Goal: Task Accomplishment & Management: Use online tool/utility

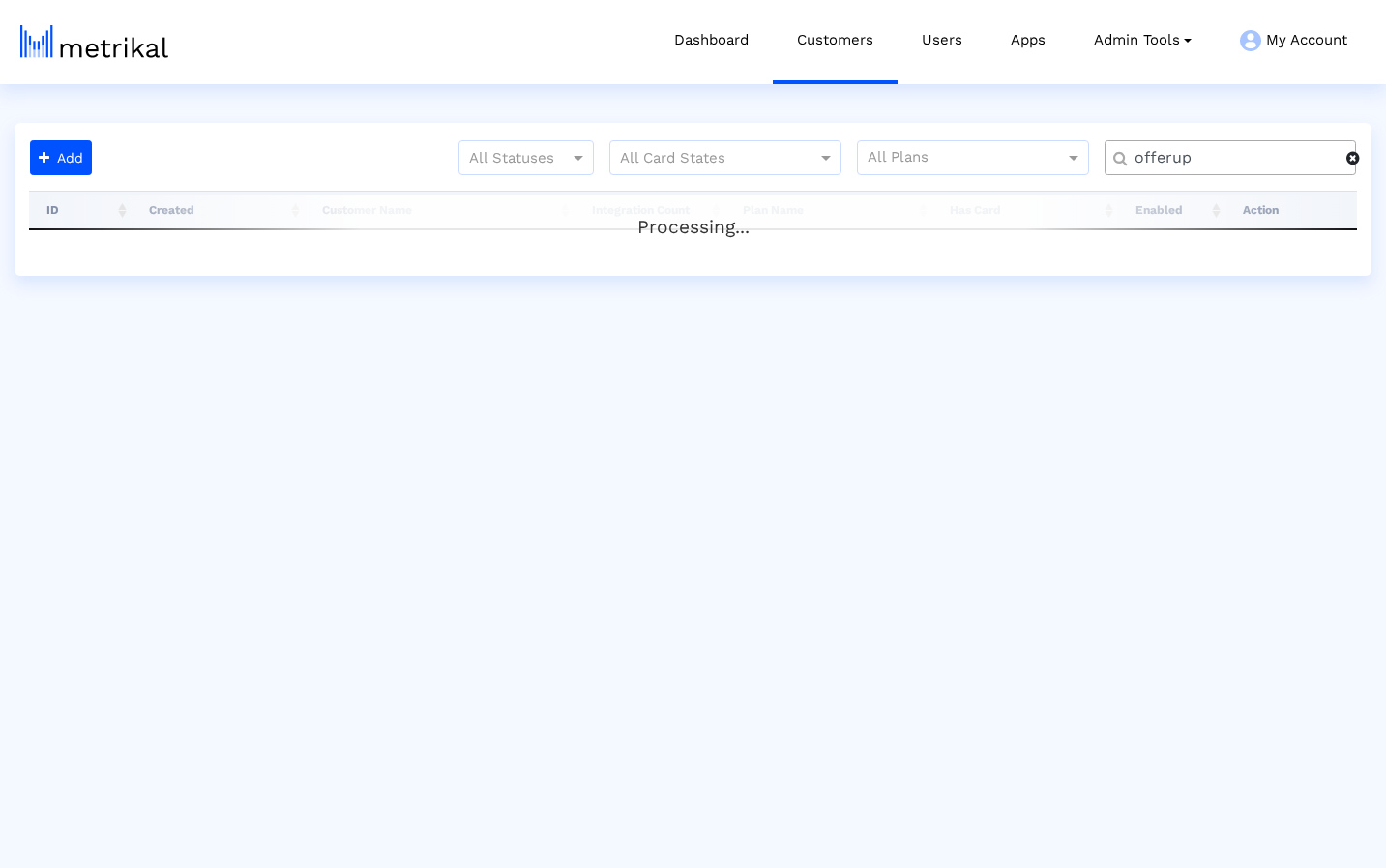
click at [1305, 157] on input "offerup" at bounding box center [1234, 158] width 226 height 20
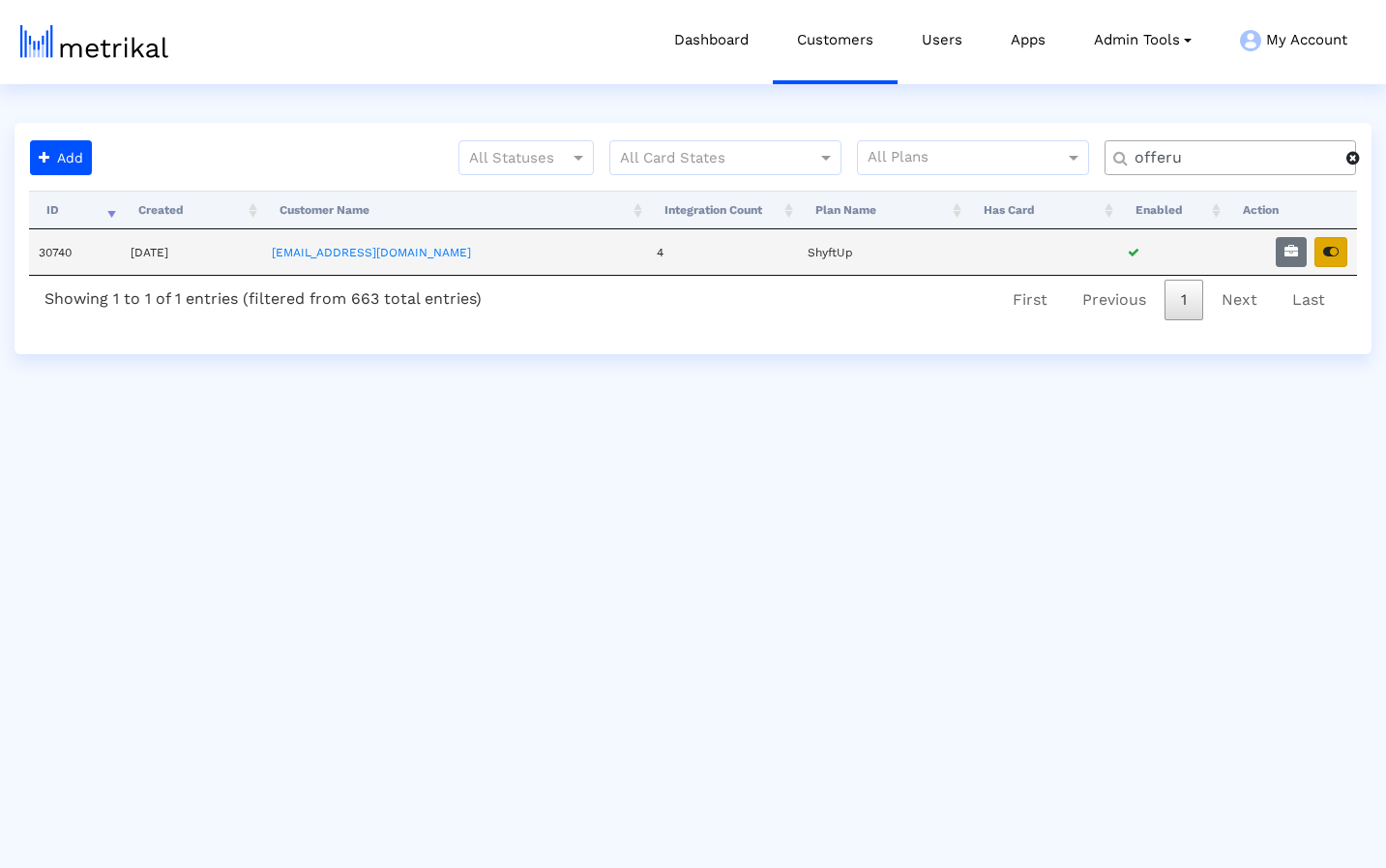
type input "offeru"
click at [1339, 251] on button "button" at bounding box center [1330, 252] width 33 height 30
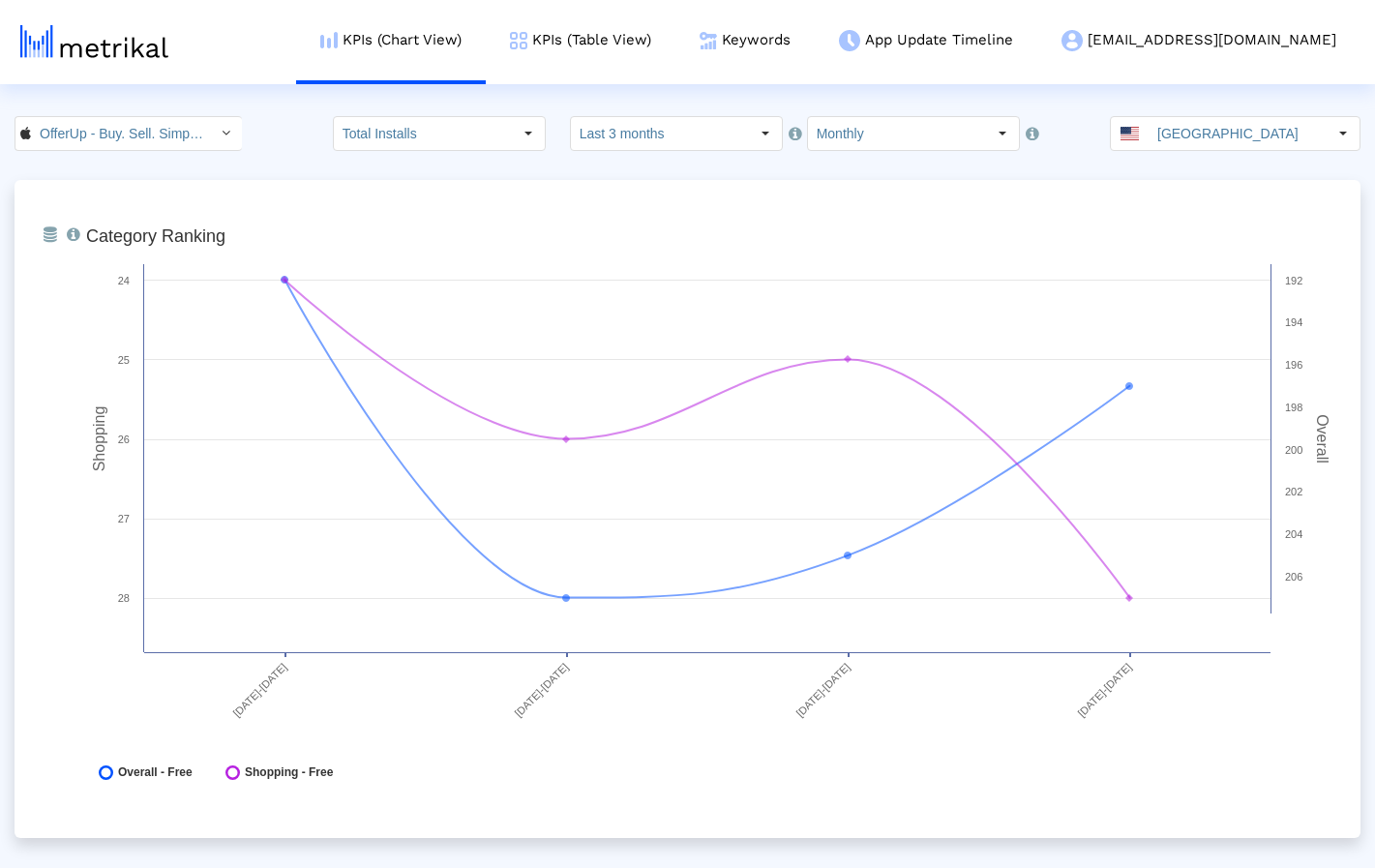
click at [927, 130] on input "Monthly" at bounding box center [896, 133] width 178 height 33
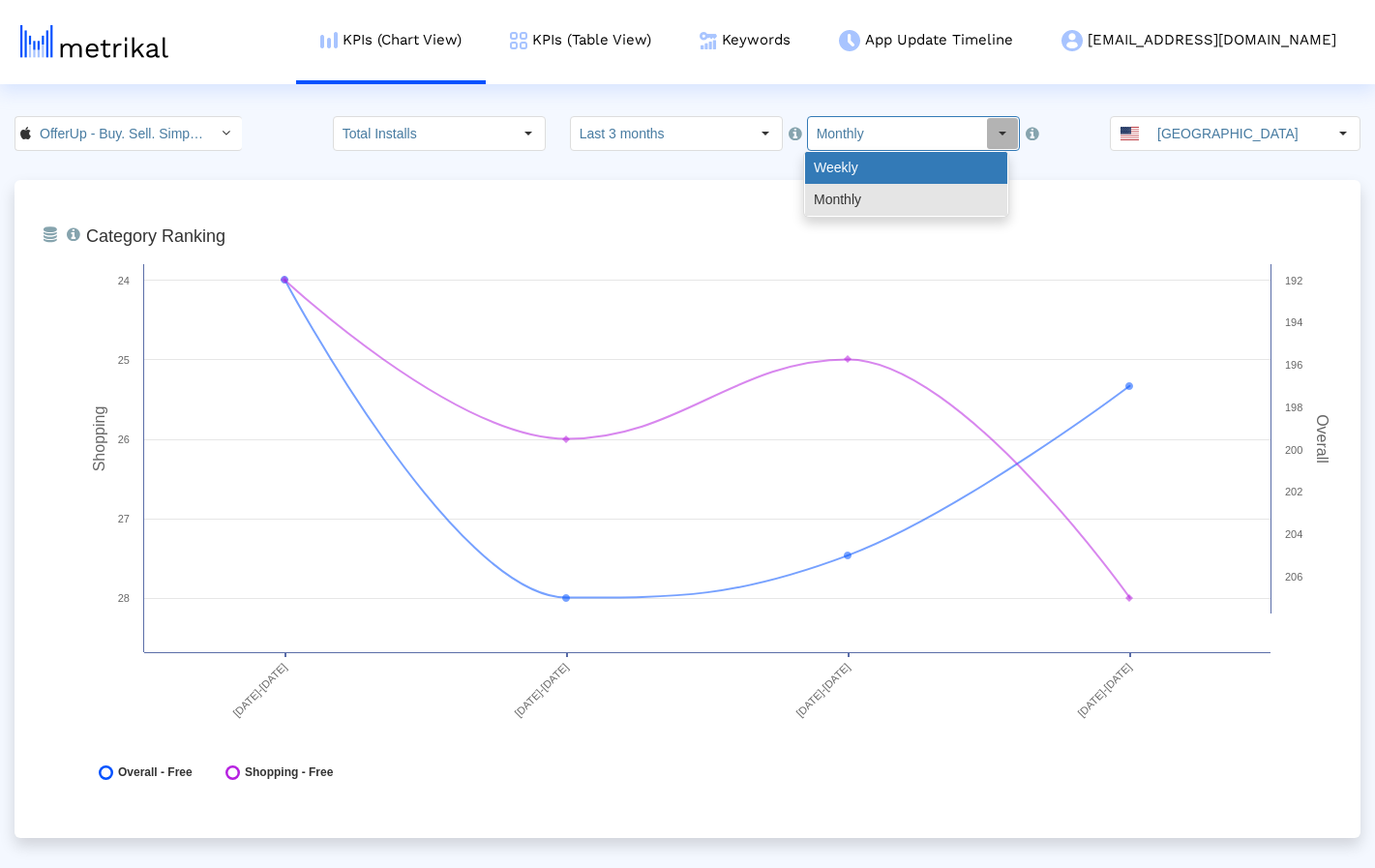
click at [919, 170] on div "Weekly" at bounding box center [905, 168] width 202 height 32
type input "Weekly"
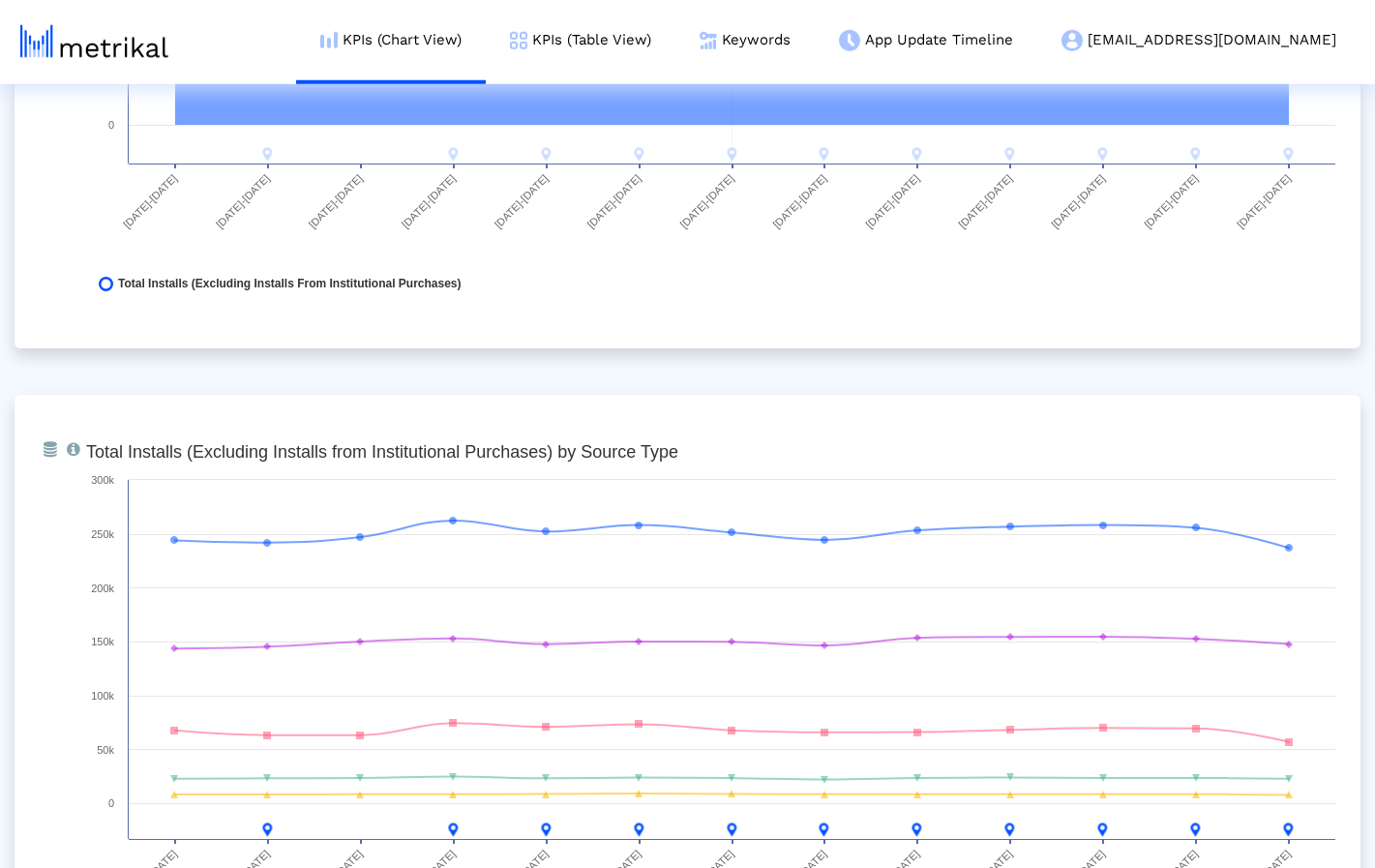
scroll to position [2139, 0]
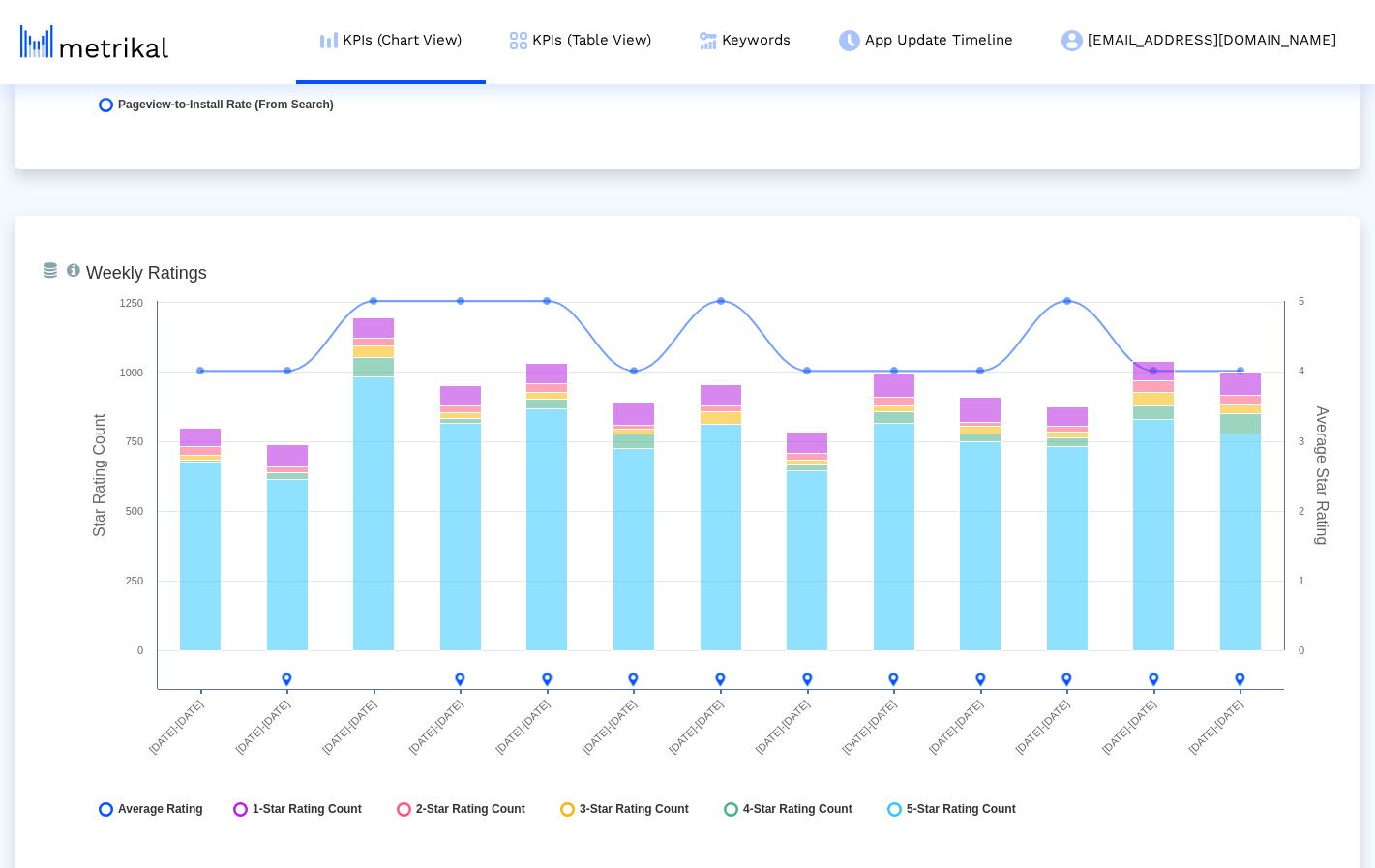
scroll to position [4941, 0]
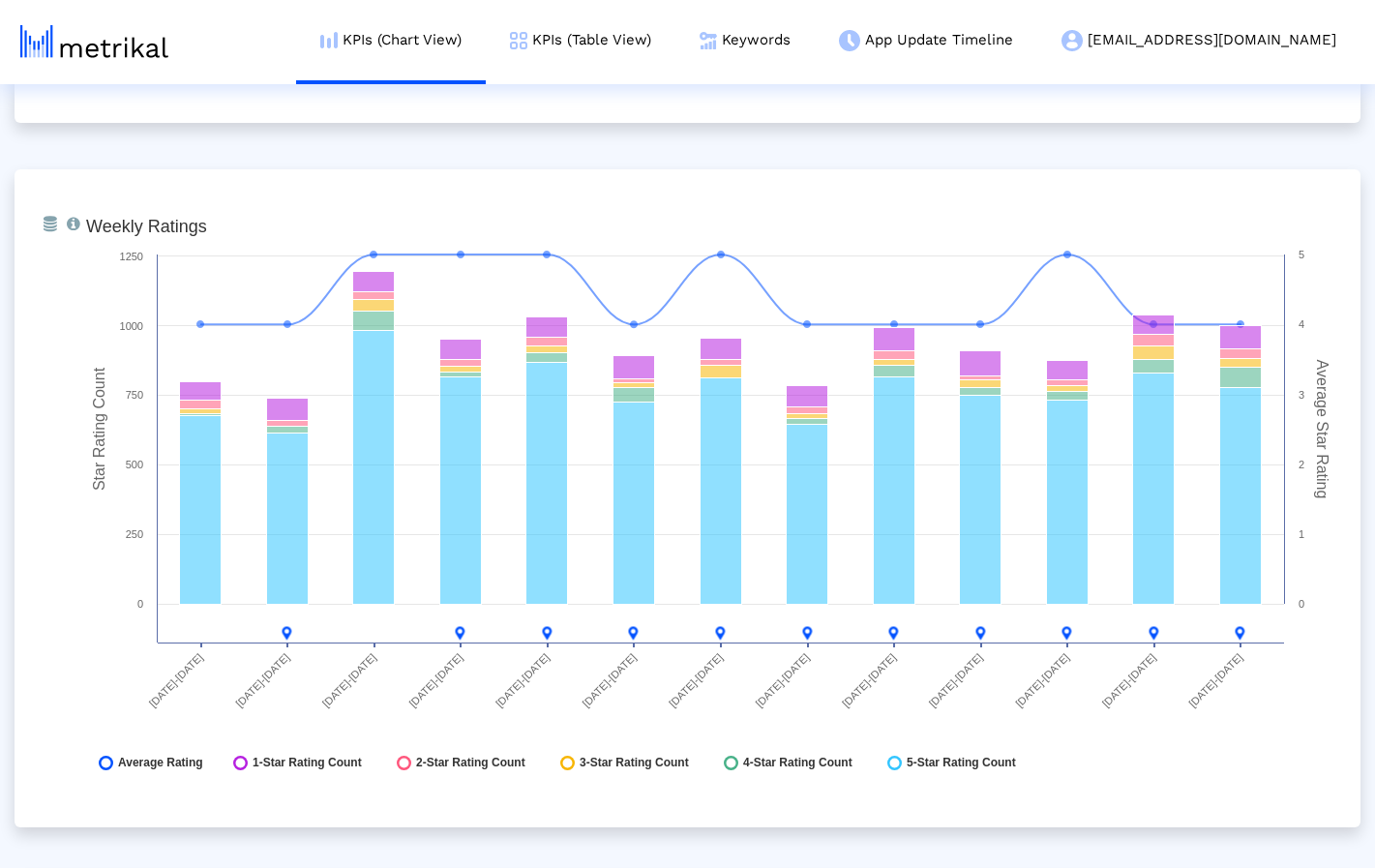
click at [814, 34] on link "Keywords" at bounding box center [745, 40] width 139 height 81
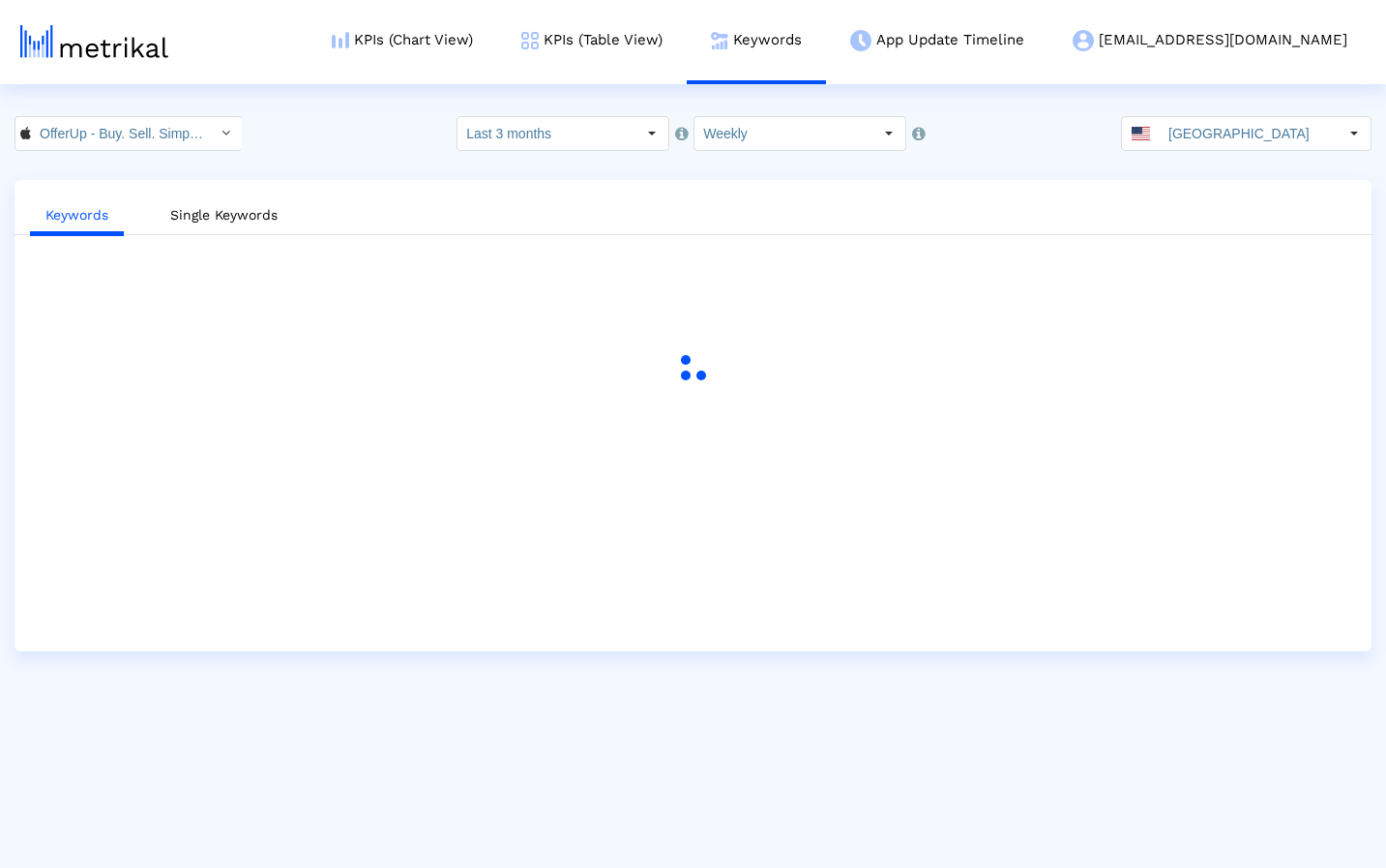
click at [346, 125] on div "OfferUp - Buy. Sell. Simple. < 468996152 > Select how far back from [DATE] you …" at bounding box center [693, 133] width 1386 height 35
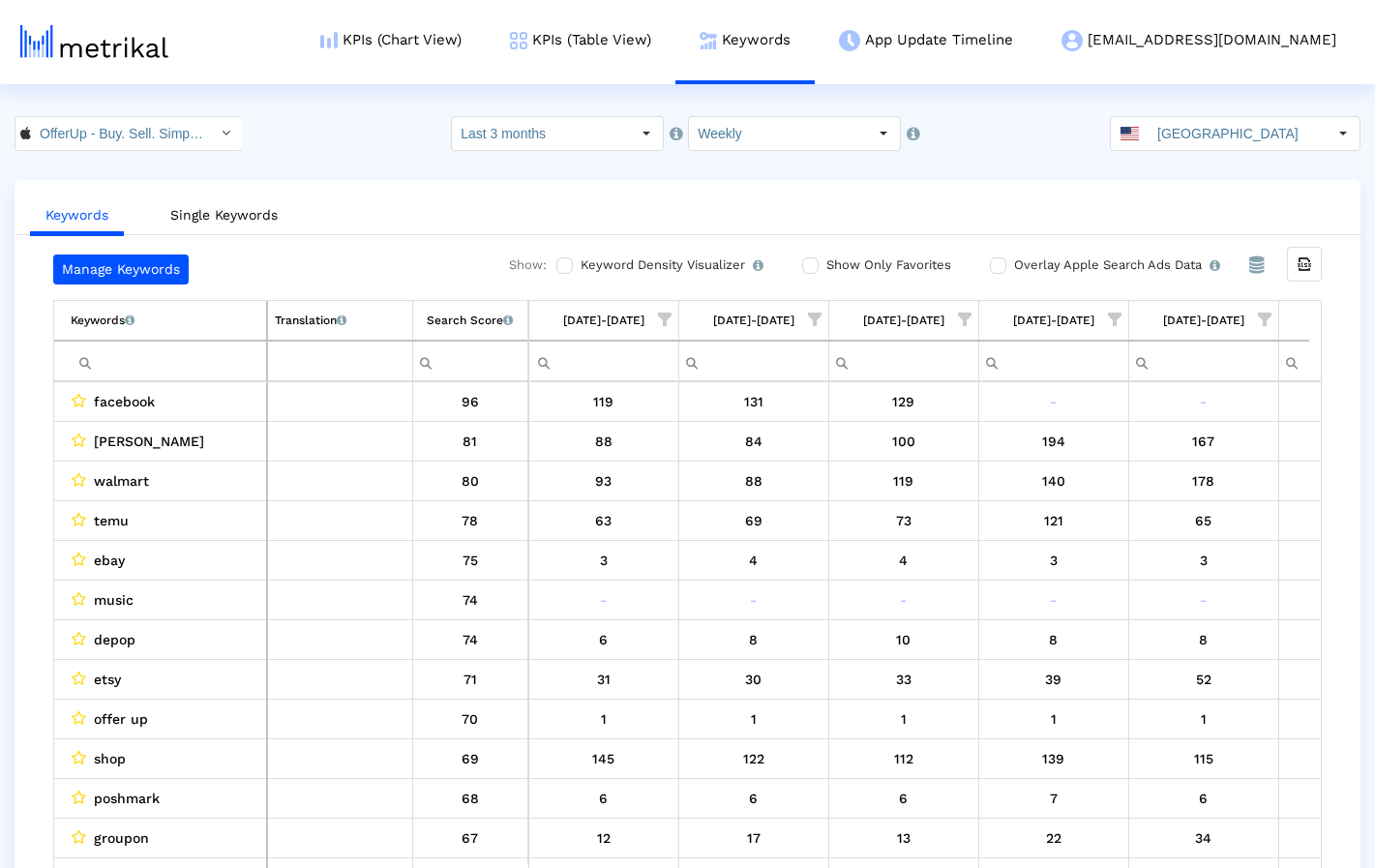
scroll to position [0, 1168]
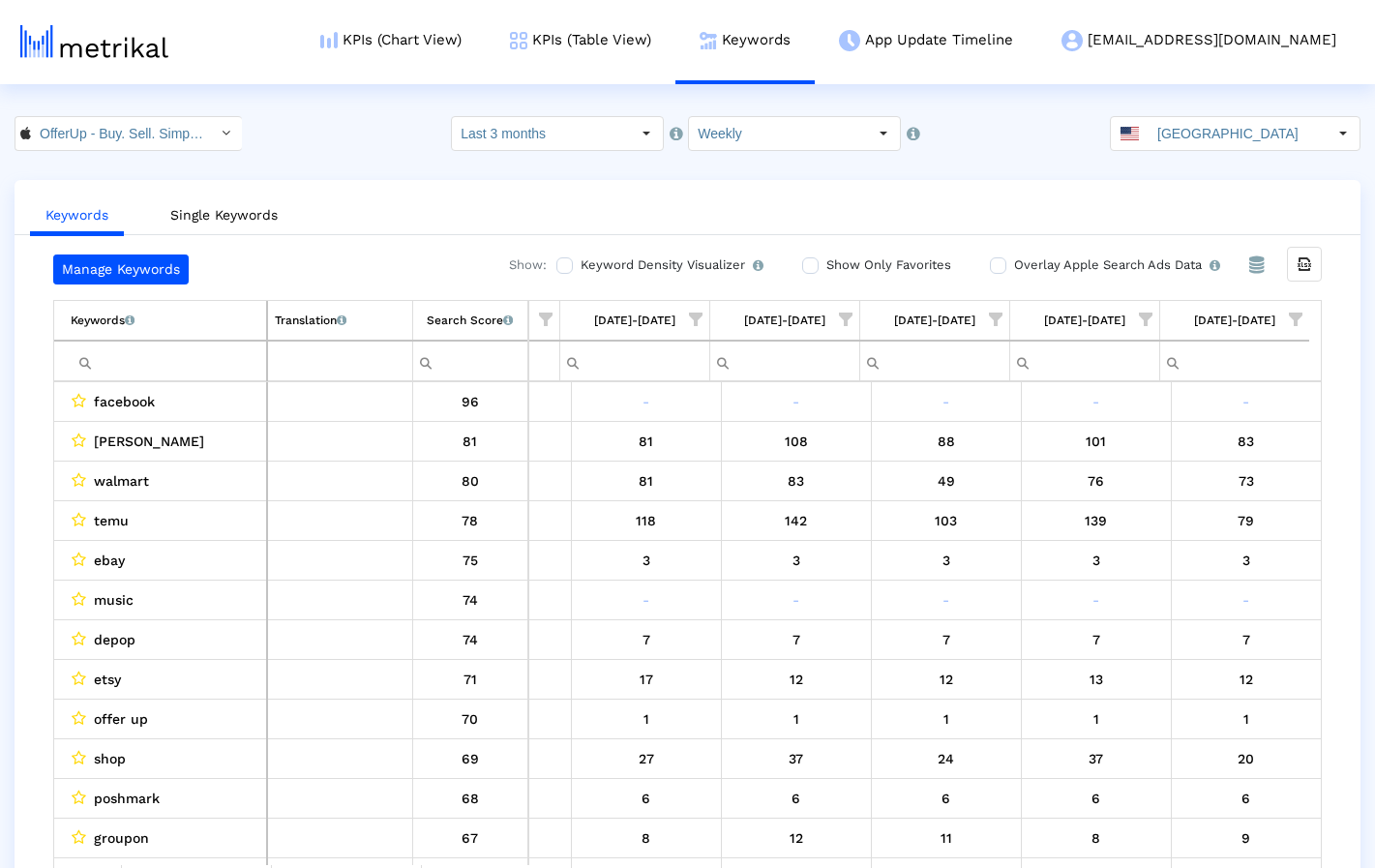
click at [179, 359] on input "Filter cell" at bounding box center [168, 361] width 196 height 32
paste input "ebay"
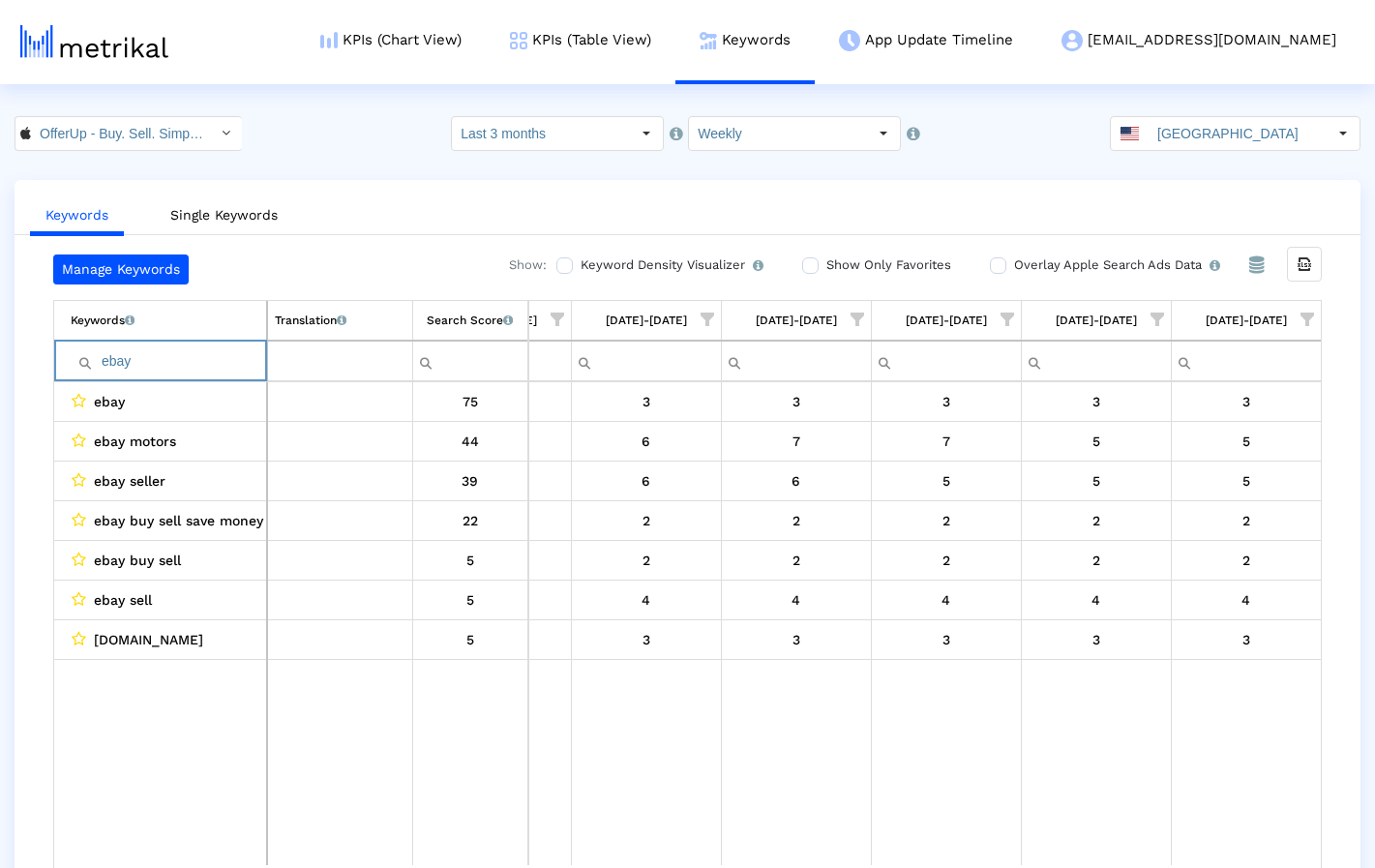
paste input "poshmark"
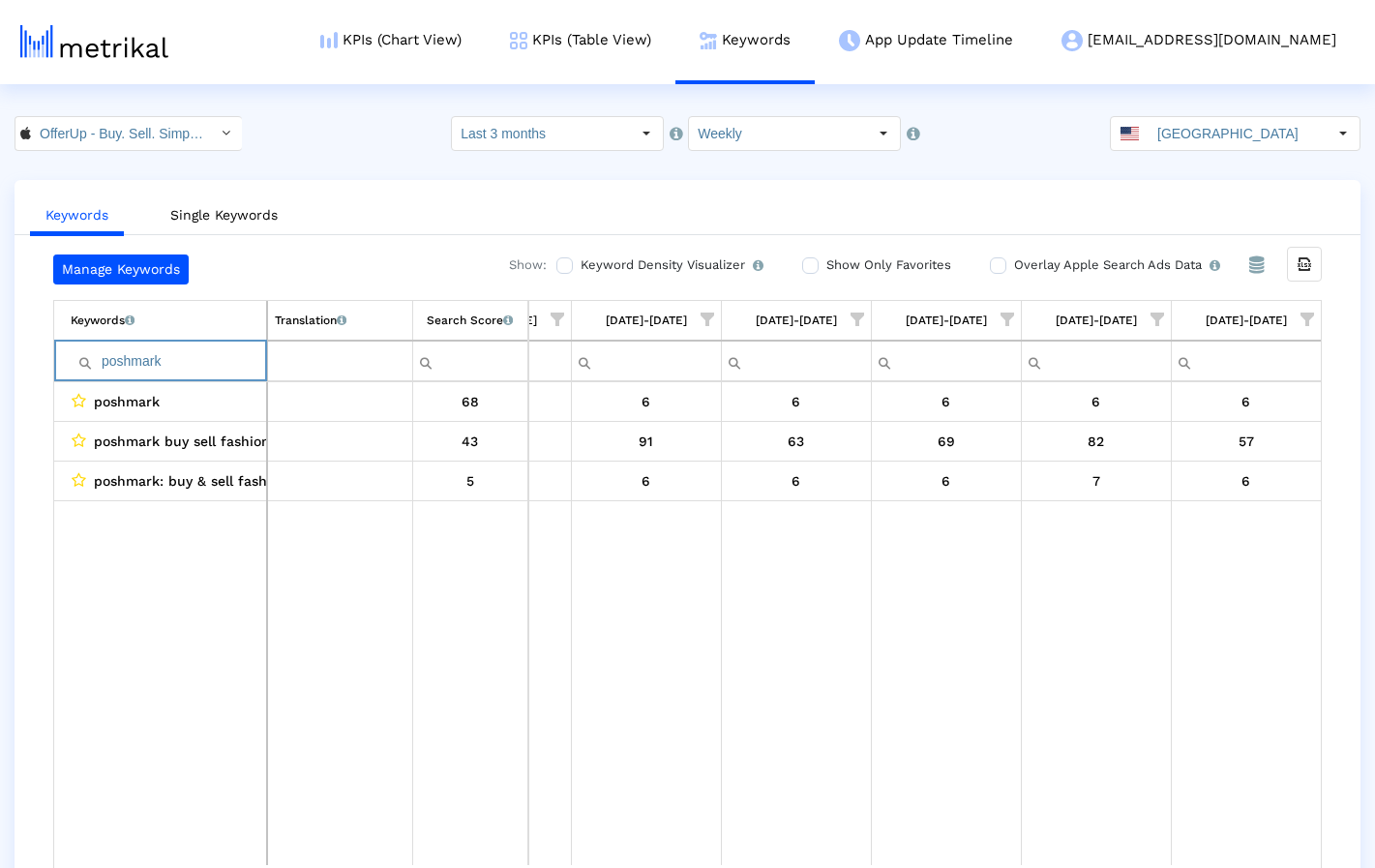
paste input "mercari"
paste input "craigslist"
paste input "marketplace"
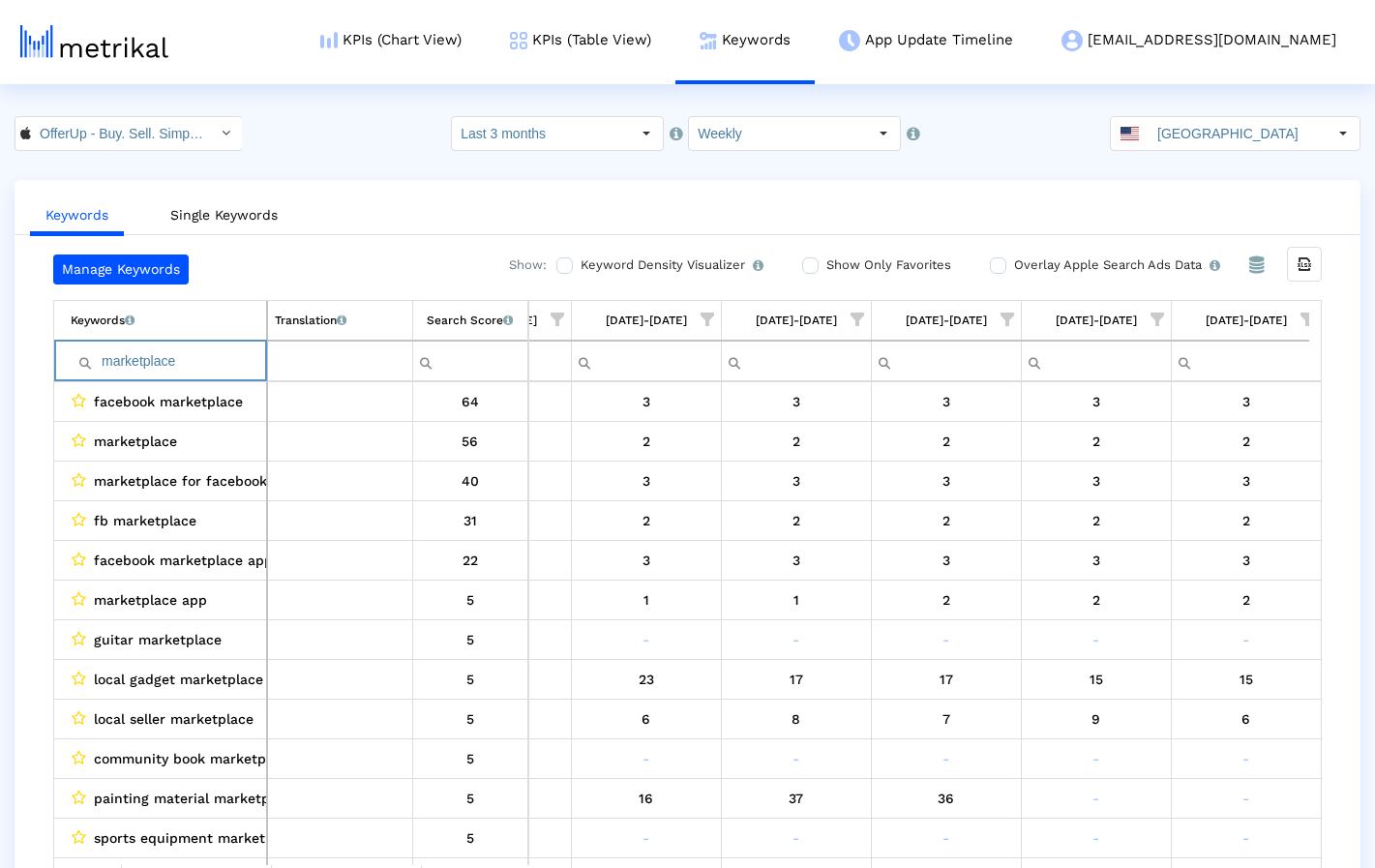
paste input "letgo"
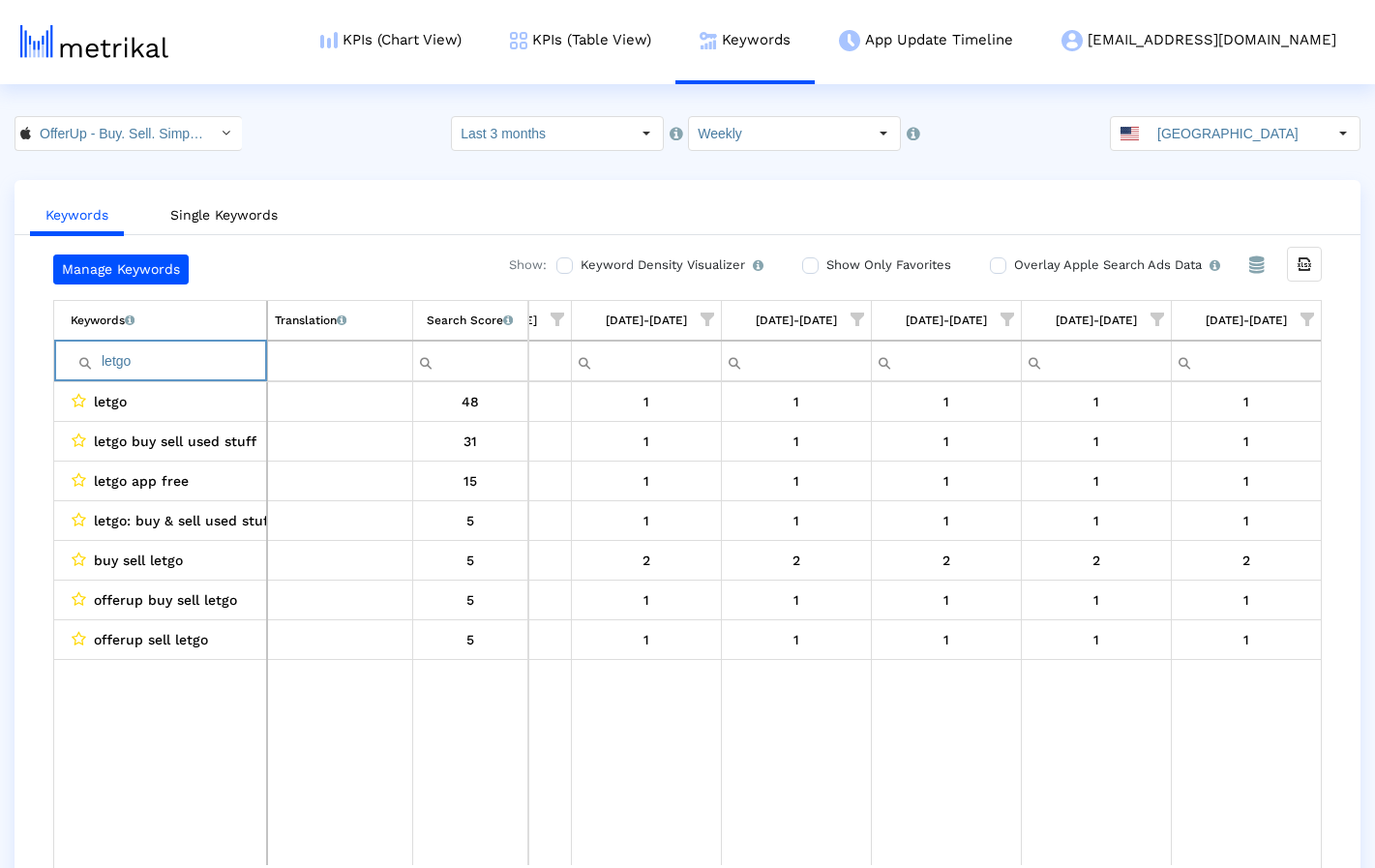
paste input "sell"
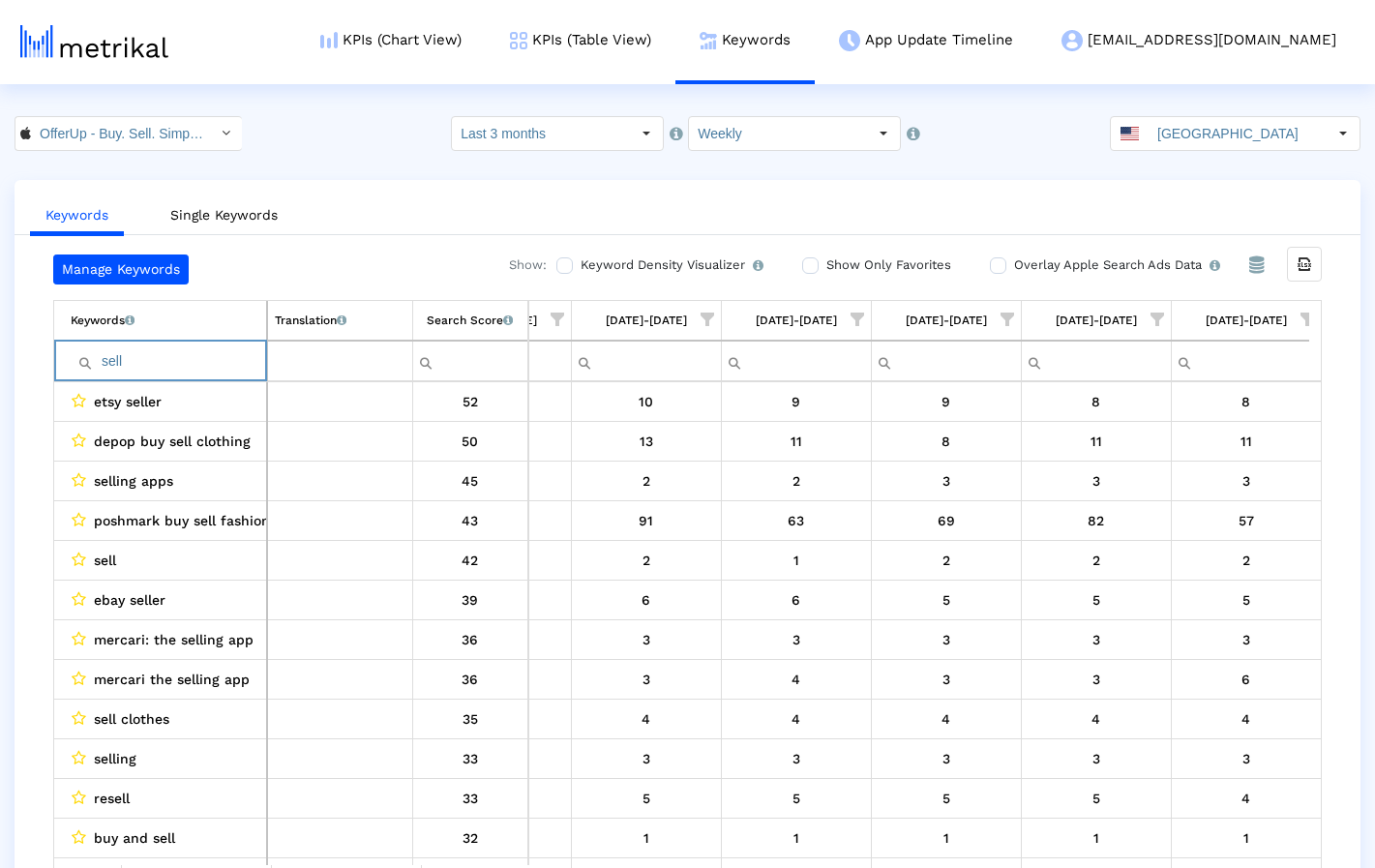
paste input "thredup"
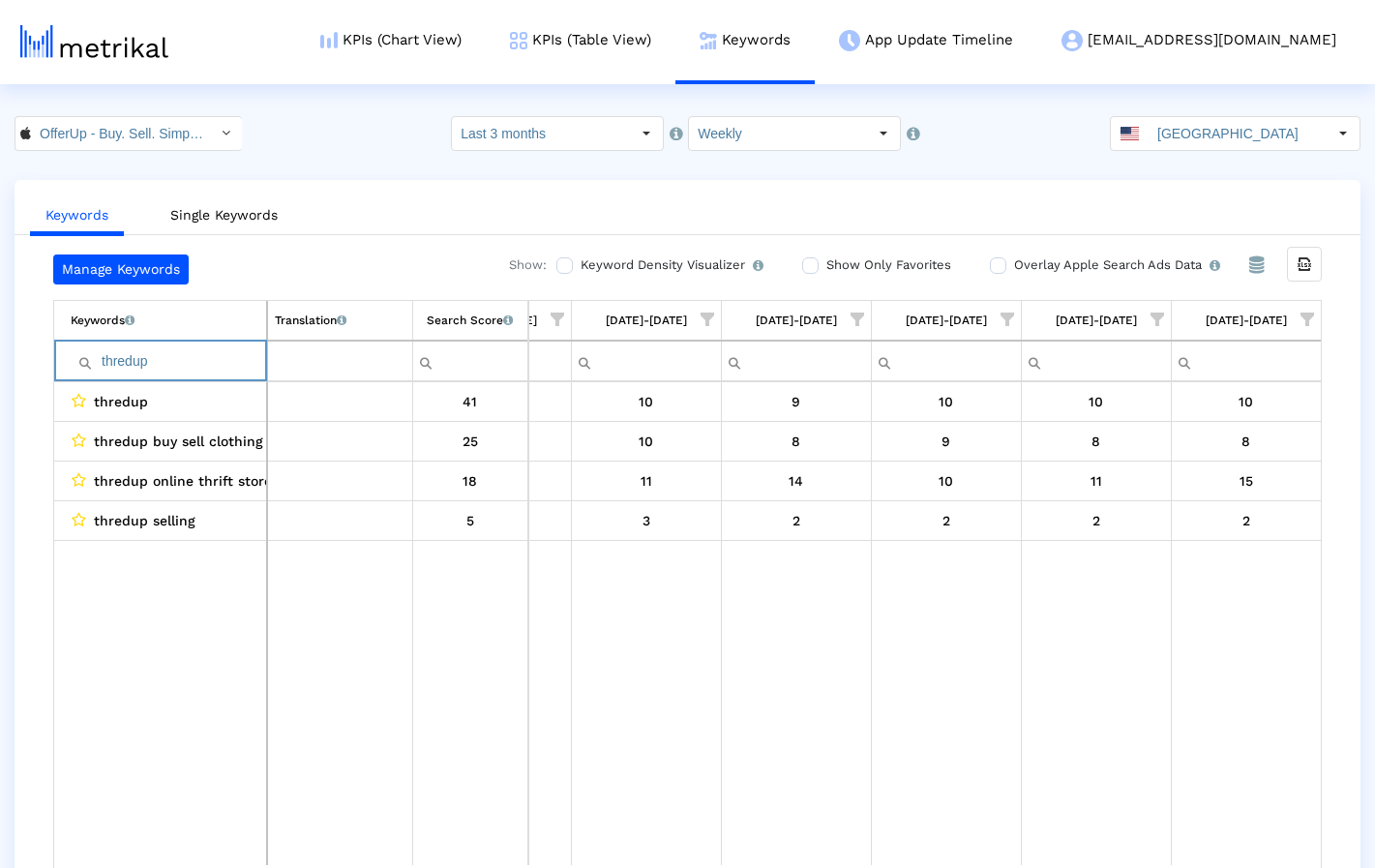
paste input "buy"
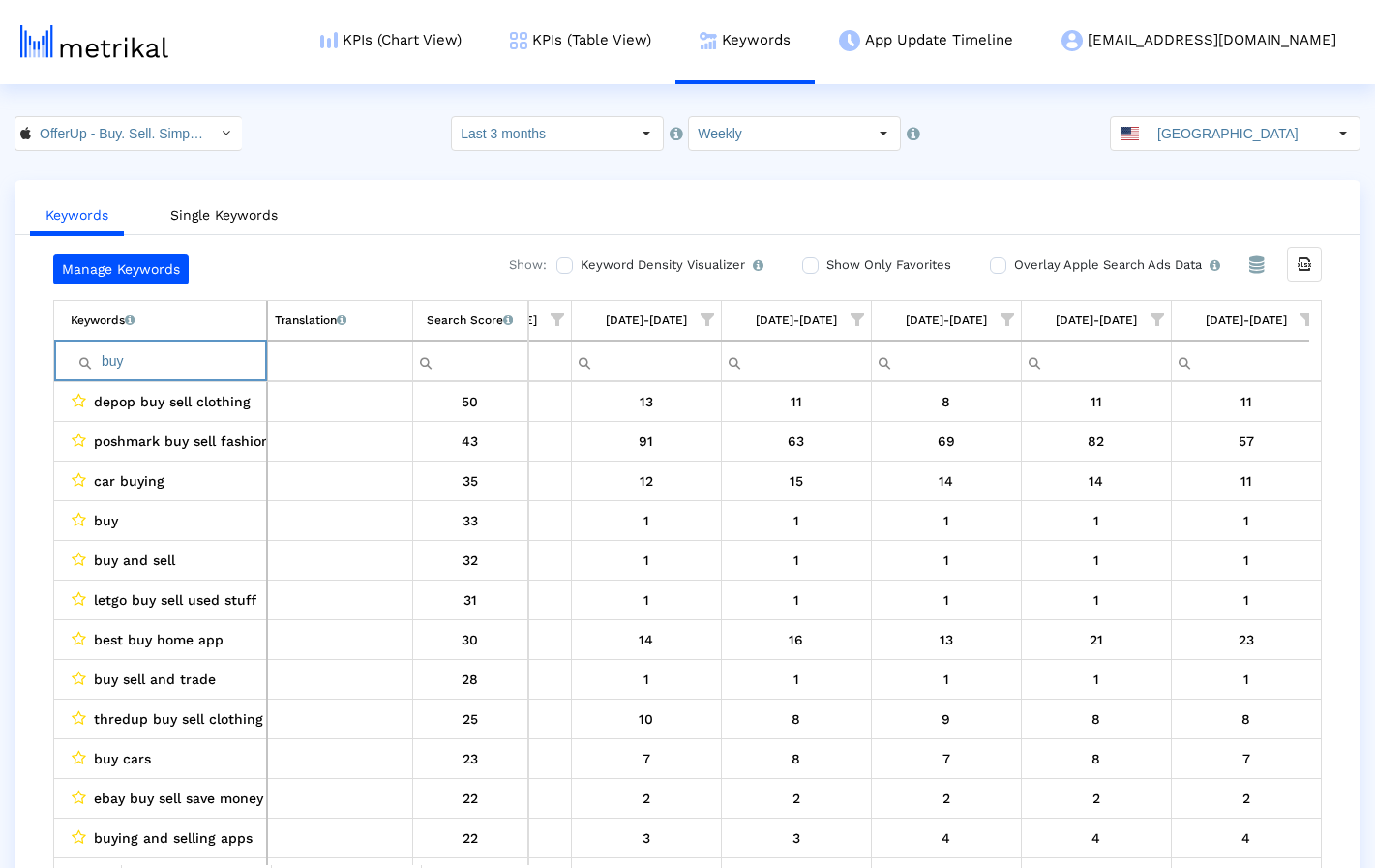
paste input "ing"
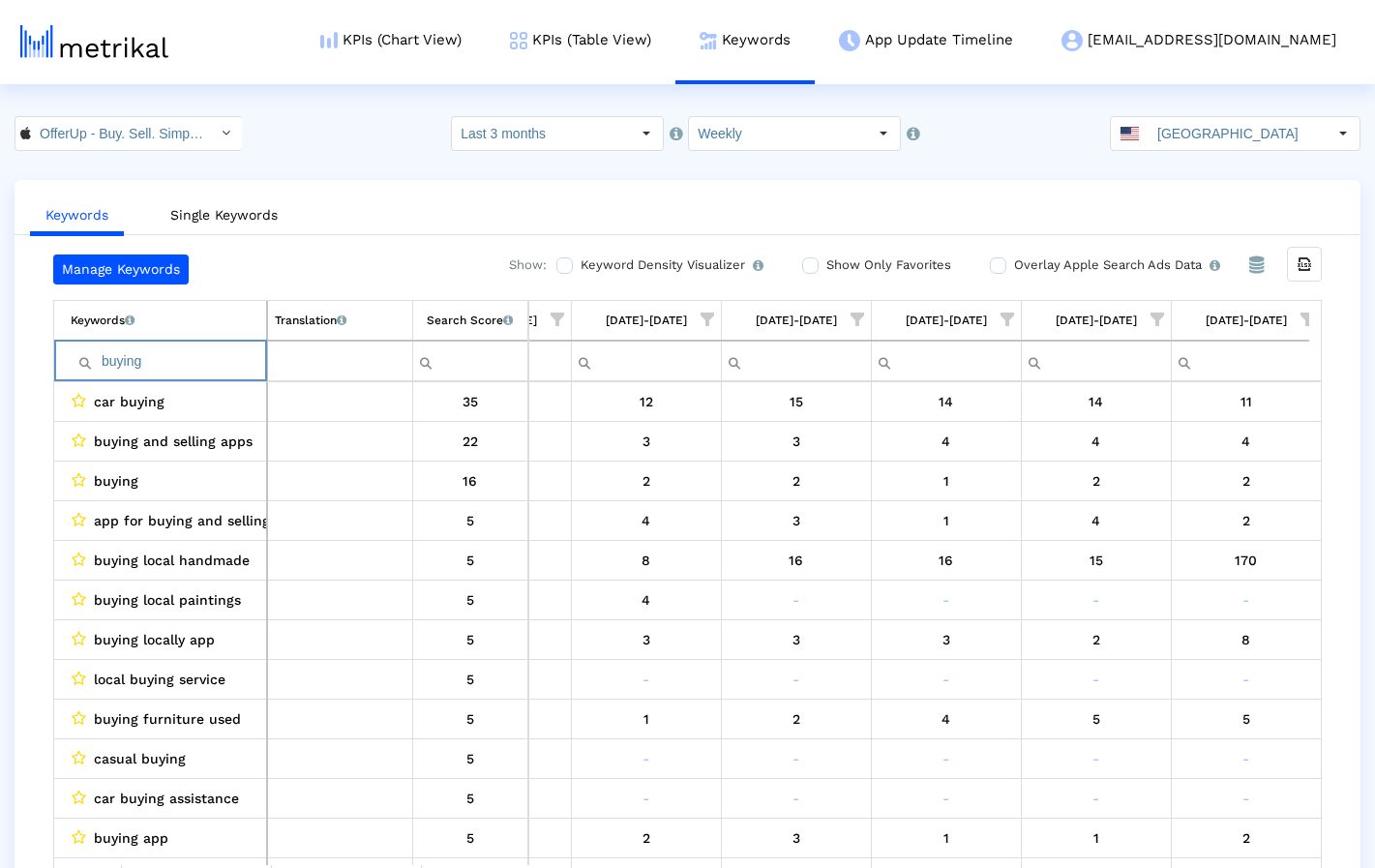
paste input "sell"
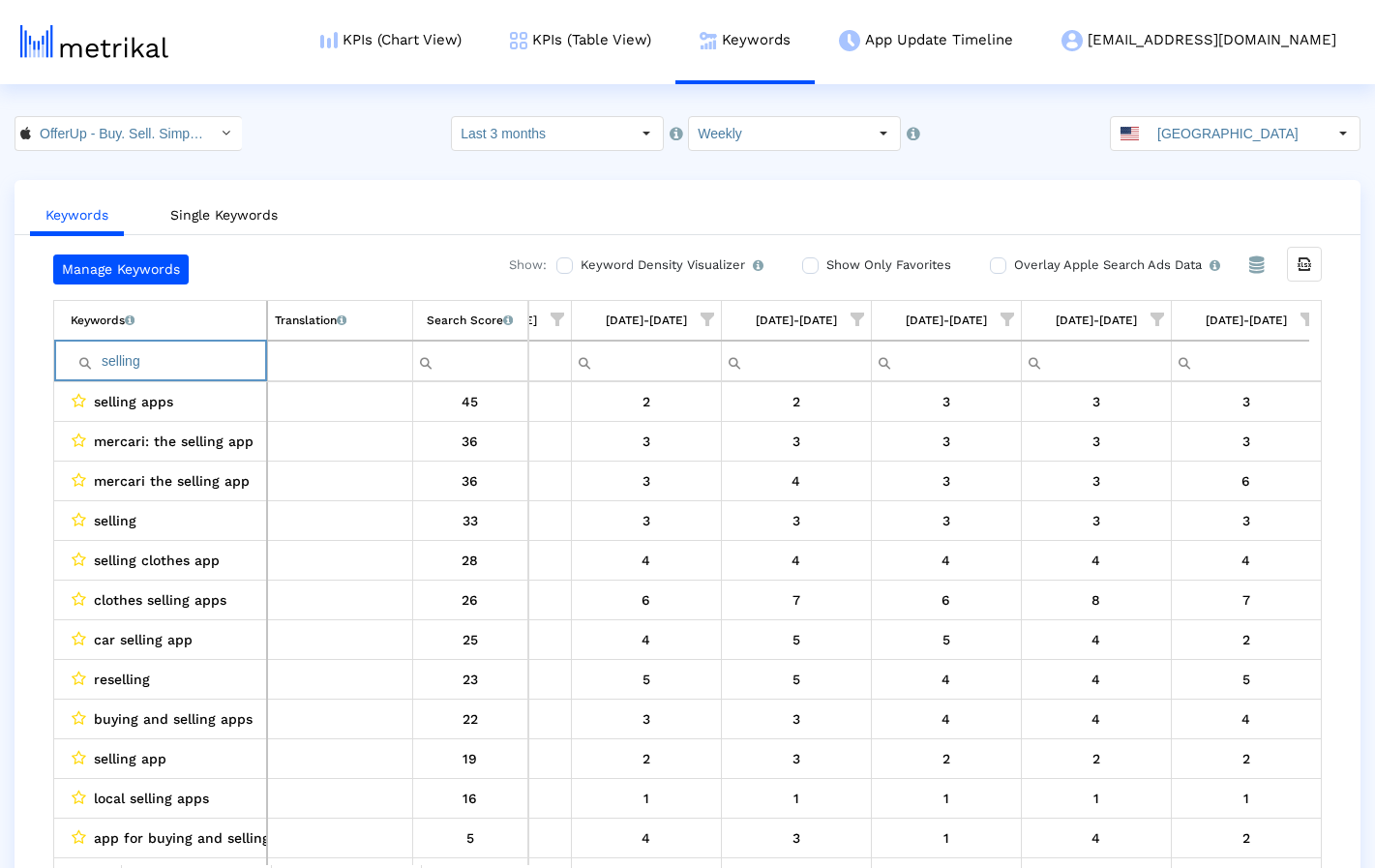
type input "selling"
click at [182, 128] on input "OfferUp - Buy. Sell. Simple. < 468996152 >" at bounding box center [117, 133] width 174 height 33
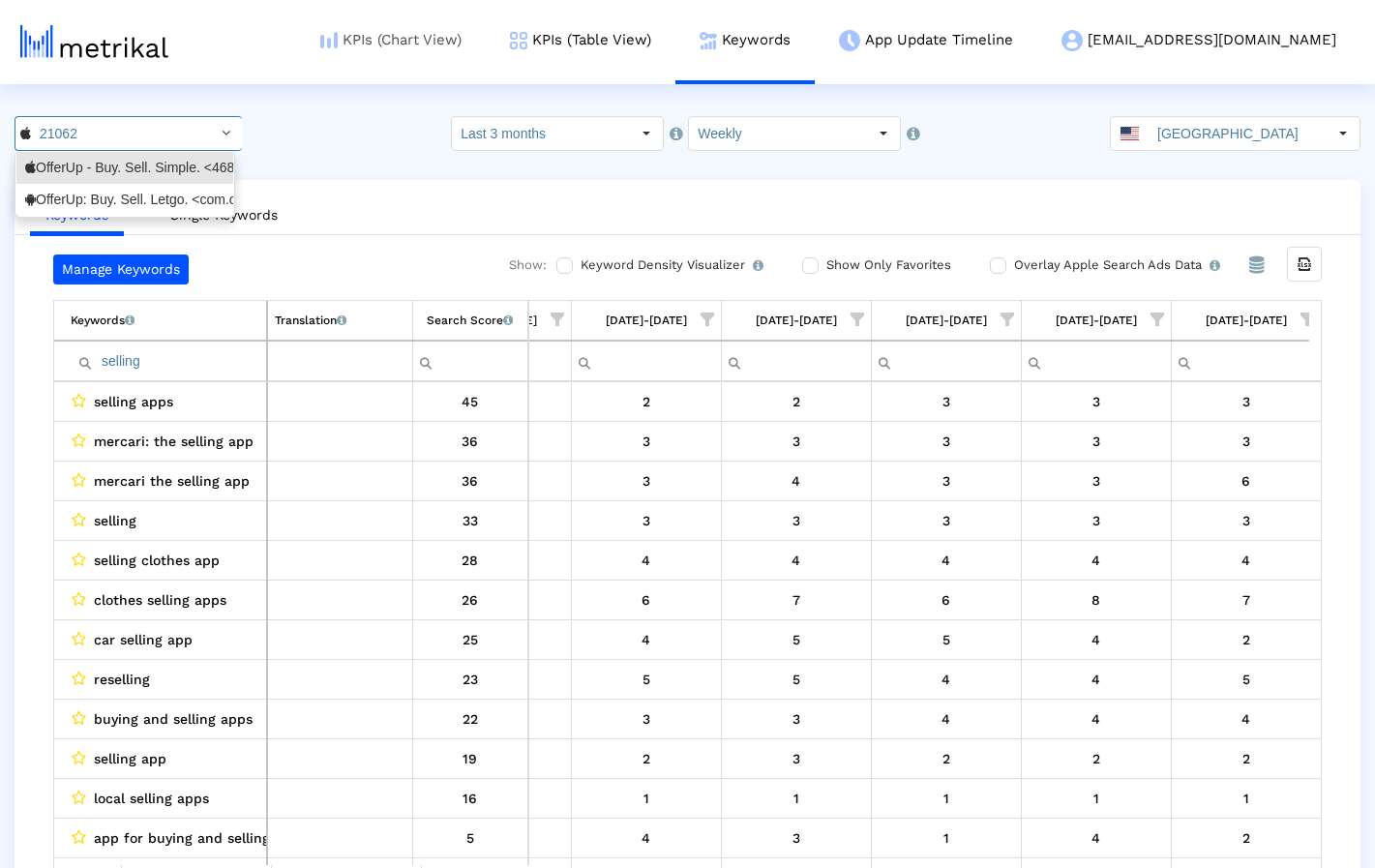
click at [450, 46] on link "KPIs (Chart View)" at bounding box center [391, 40] width 190 height 81
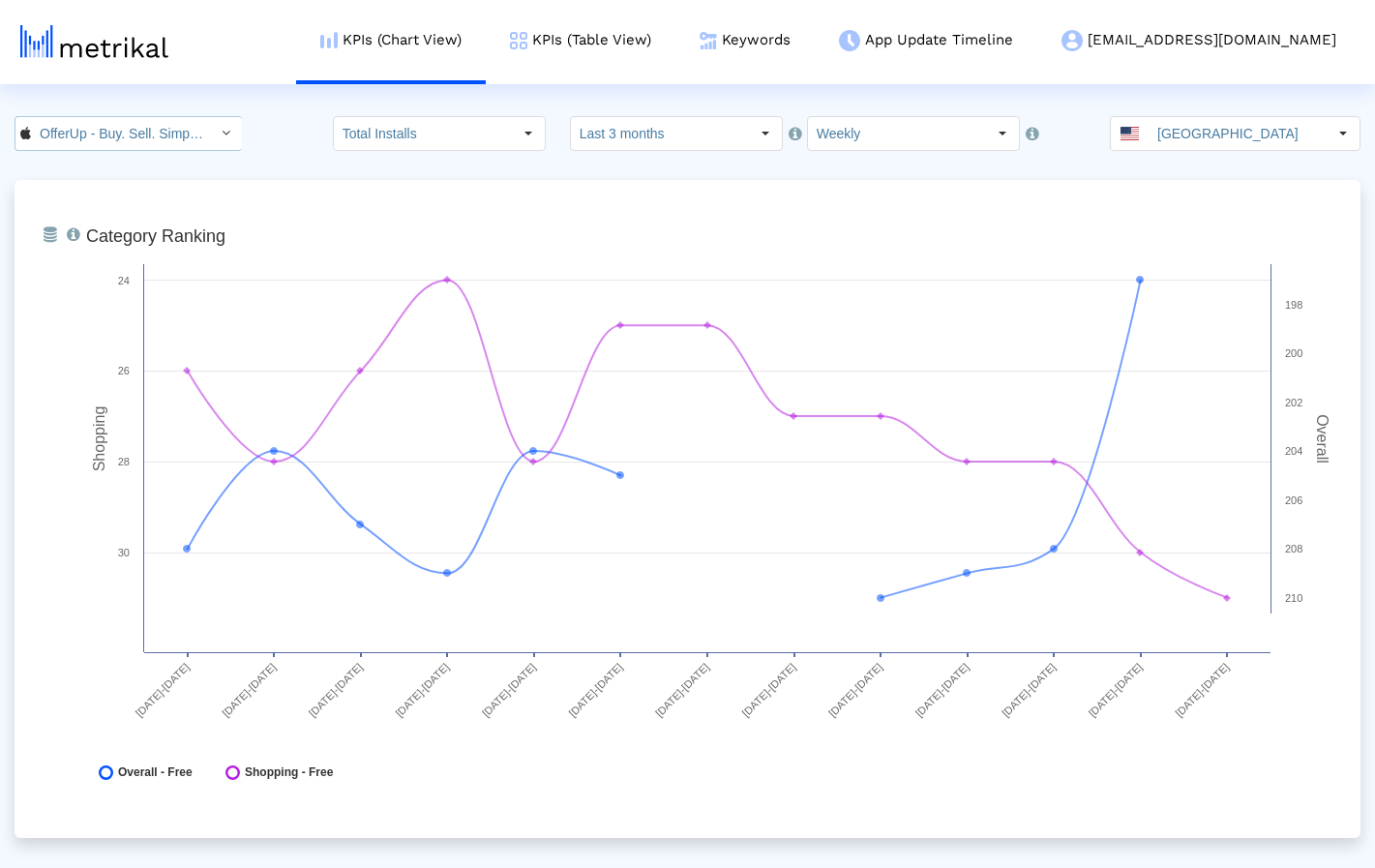
click at [167, 143] on input "OfferUp - Buy. Sell. Simple. < 468996152 >" at bounding box center [117, 133] width 174 height 33
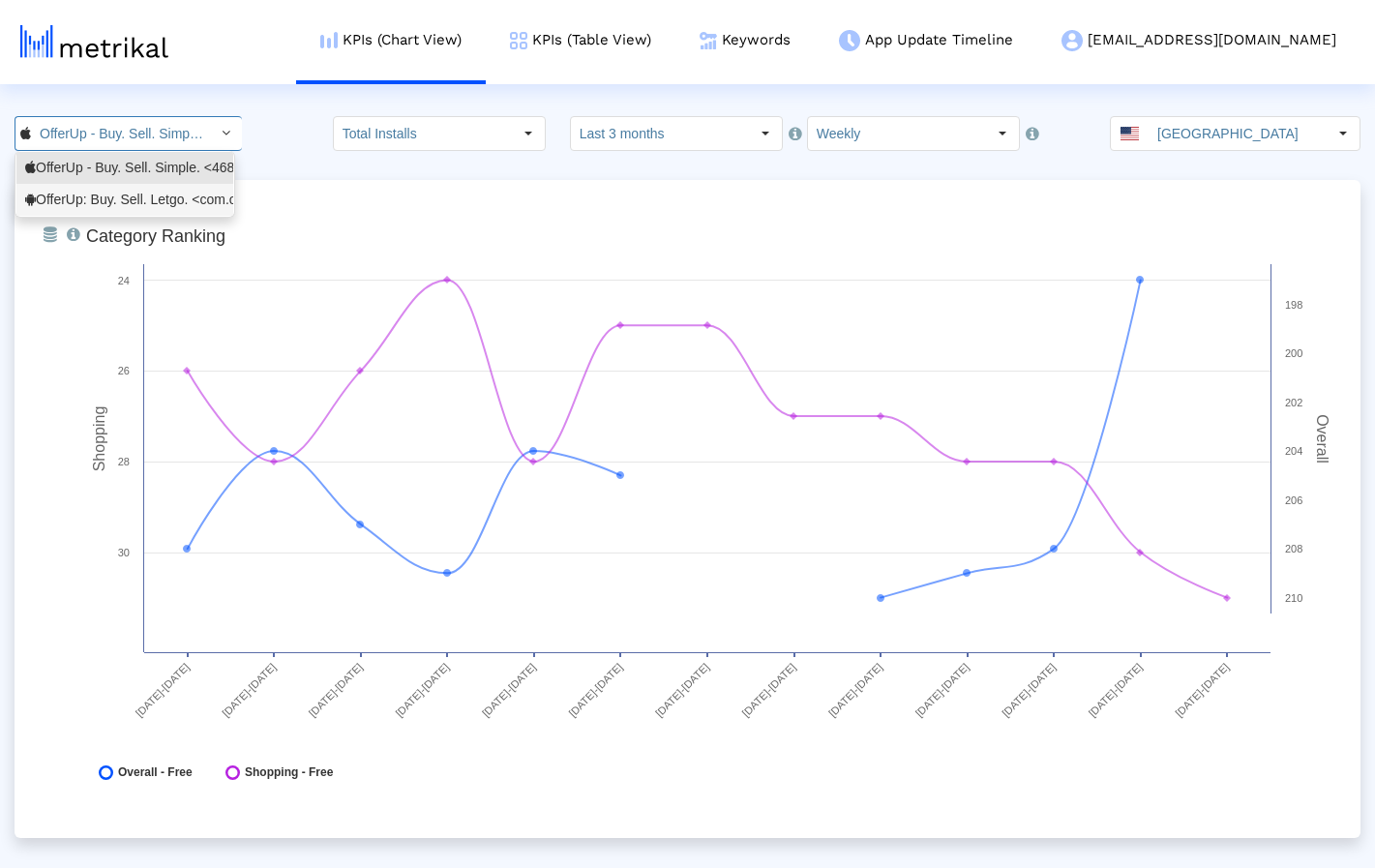
click at [143, 205] on div "OfferUp: Buy. Sell. Letgo. <com.offerup>" at bounding box center [124, 200] width 199 height 18
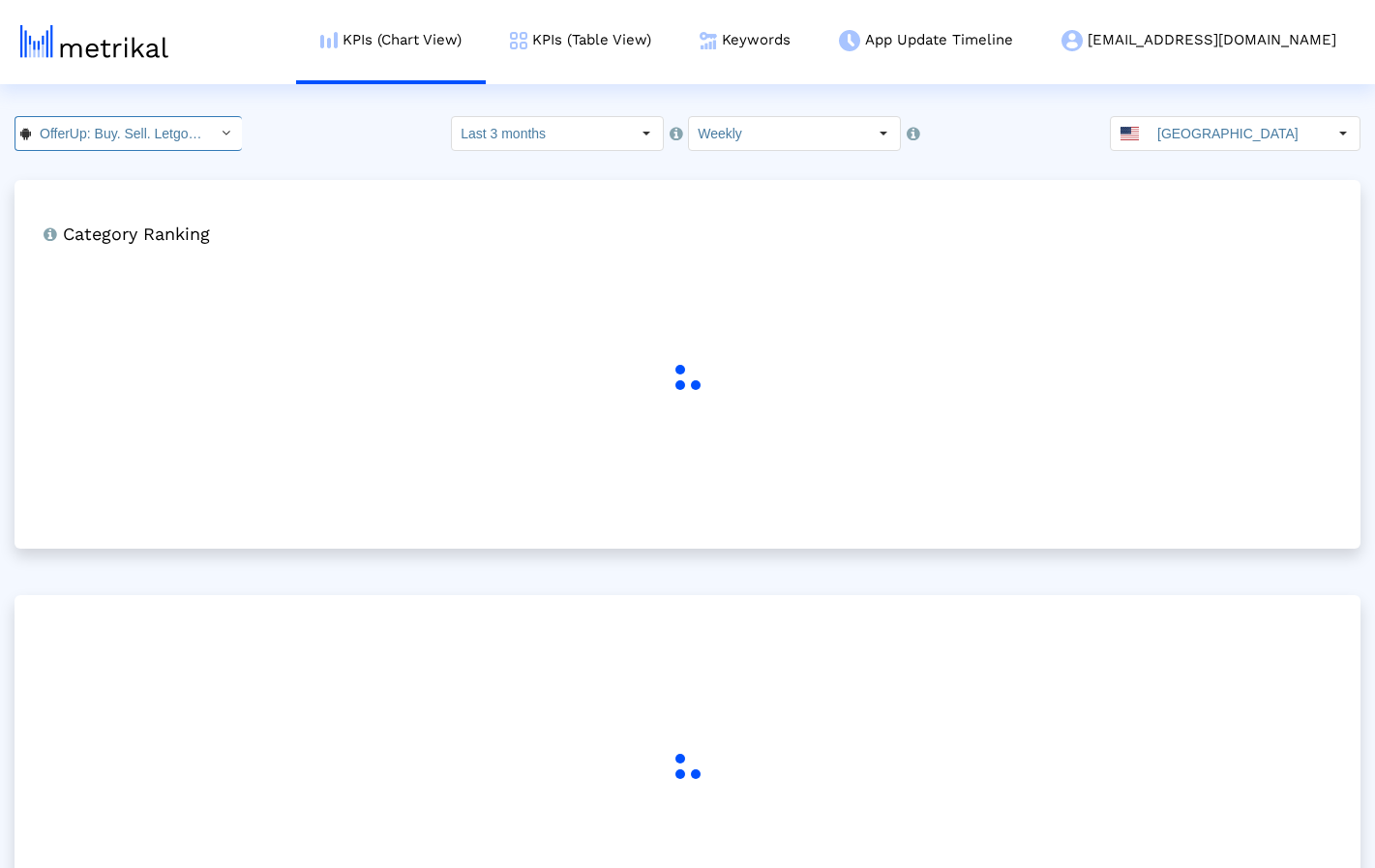
scroll to position [0, 98]
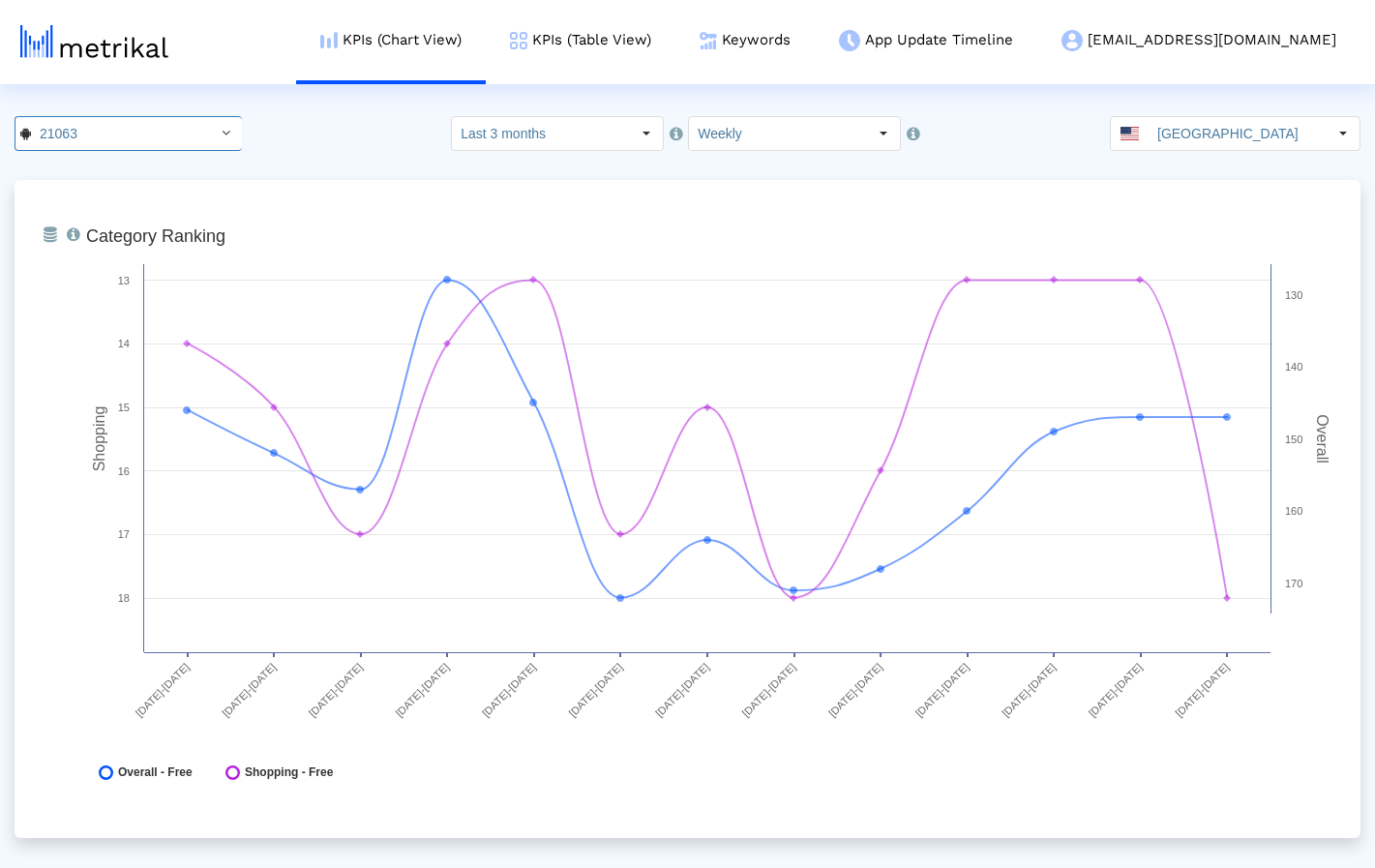
click at [278, 147] on div "21063 Pull down to refresh... Release to refresh... Refreshing... OfferUp - Buy…" at bounding box center [687, 133] width 1375 height 35
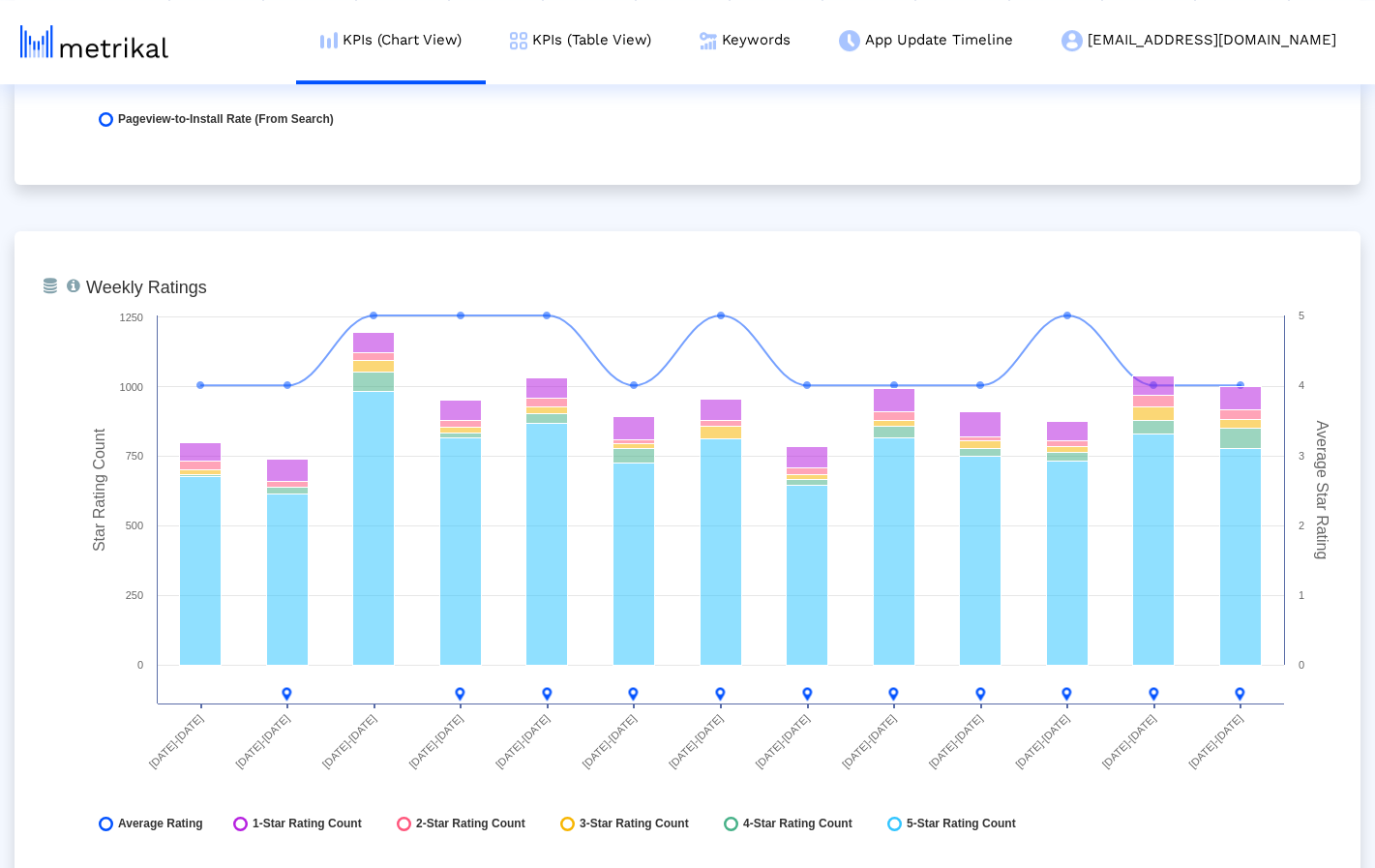
scroll to position [4955, 0]
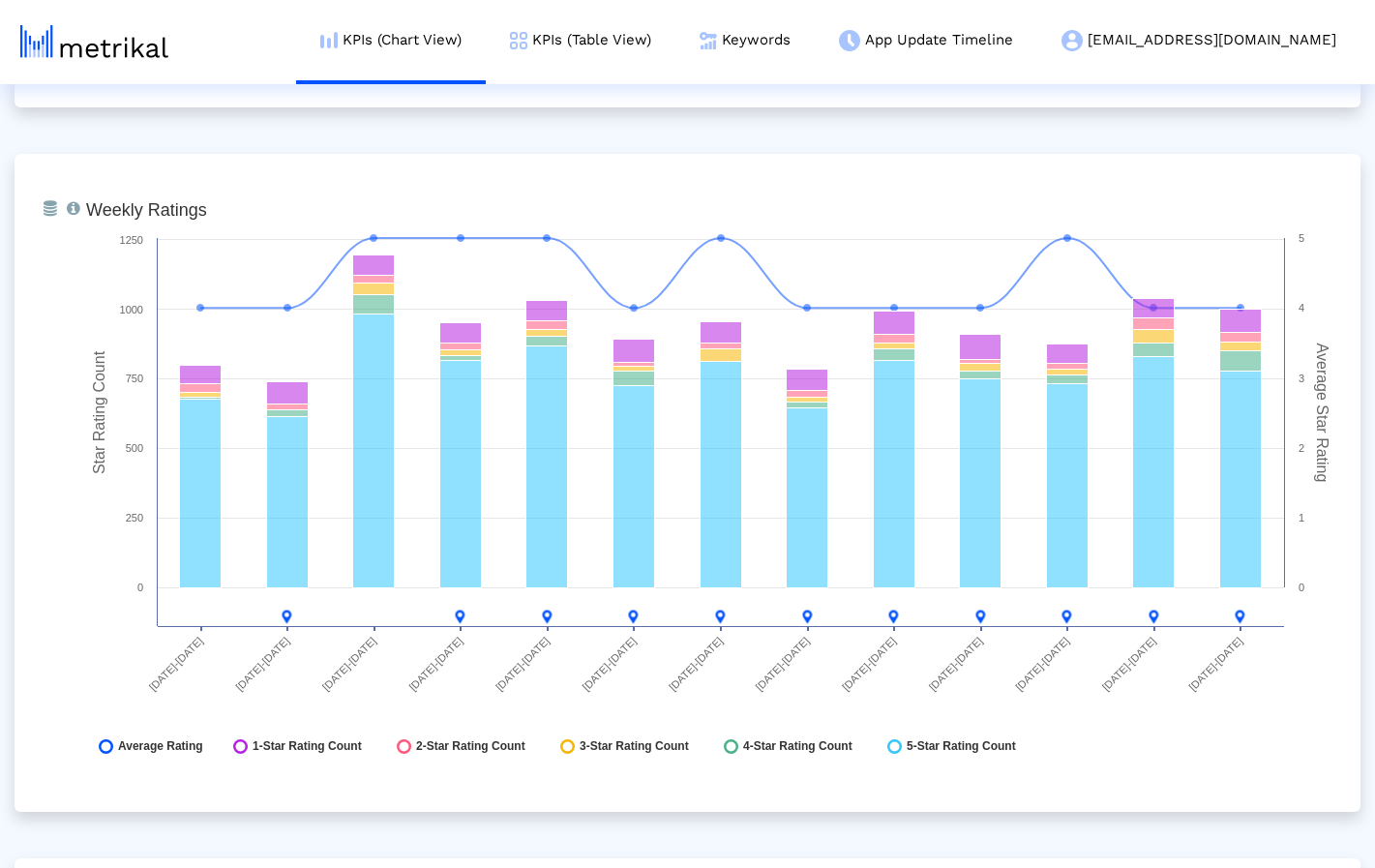
click at [814, 39] on link "Keywords" at bounding box center [745, 40] width 139 height 81
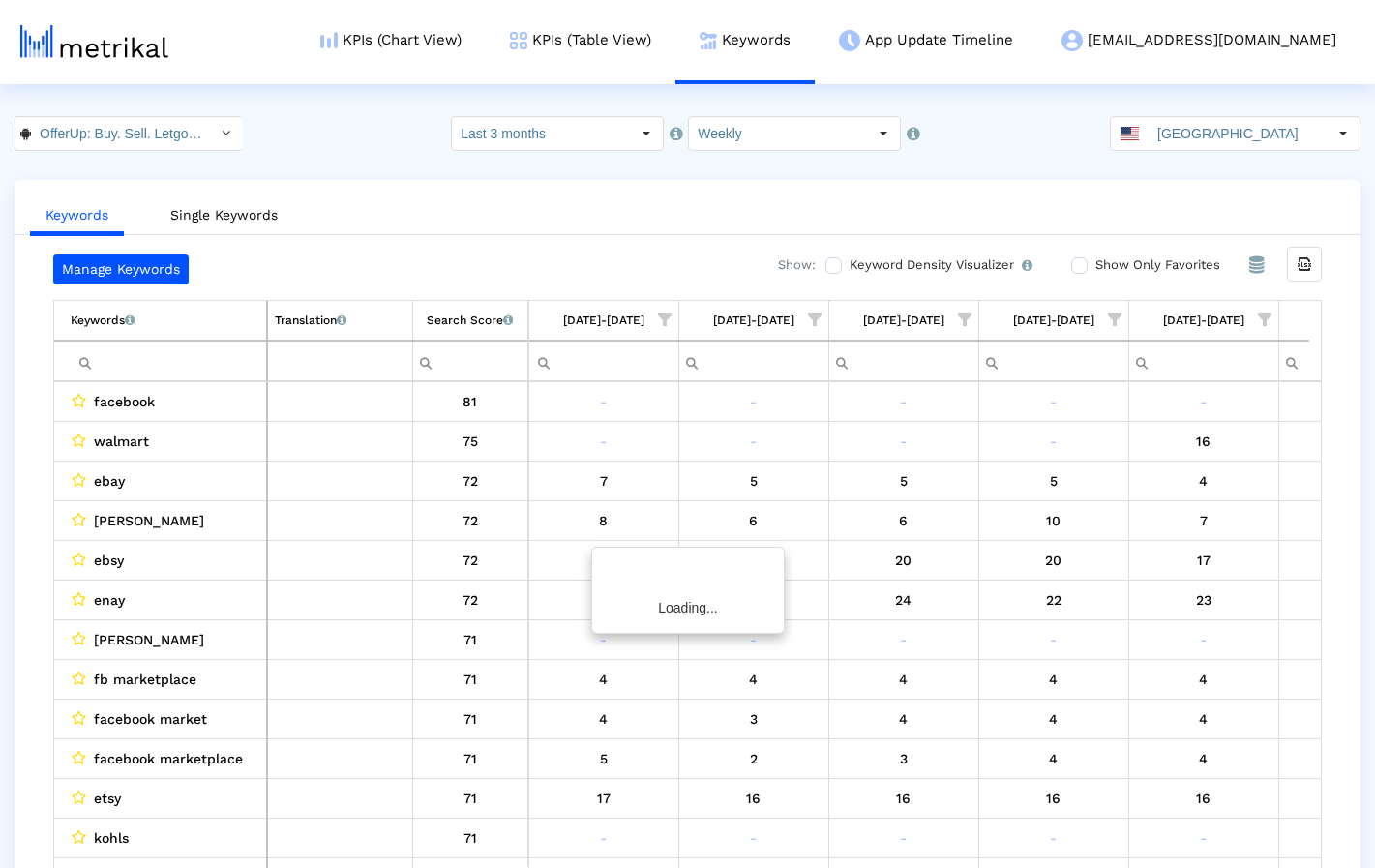
scroll to position [0, 1168]
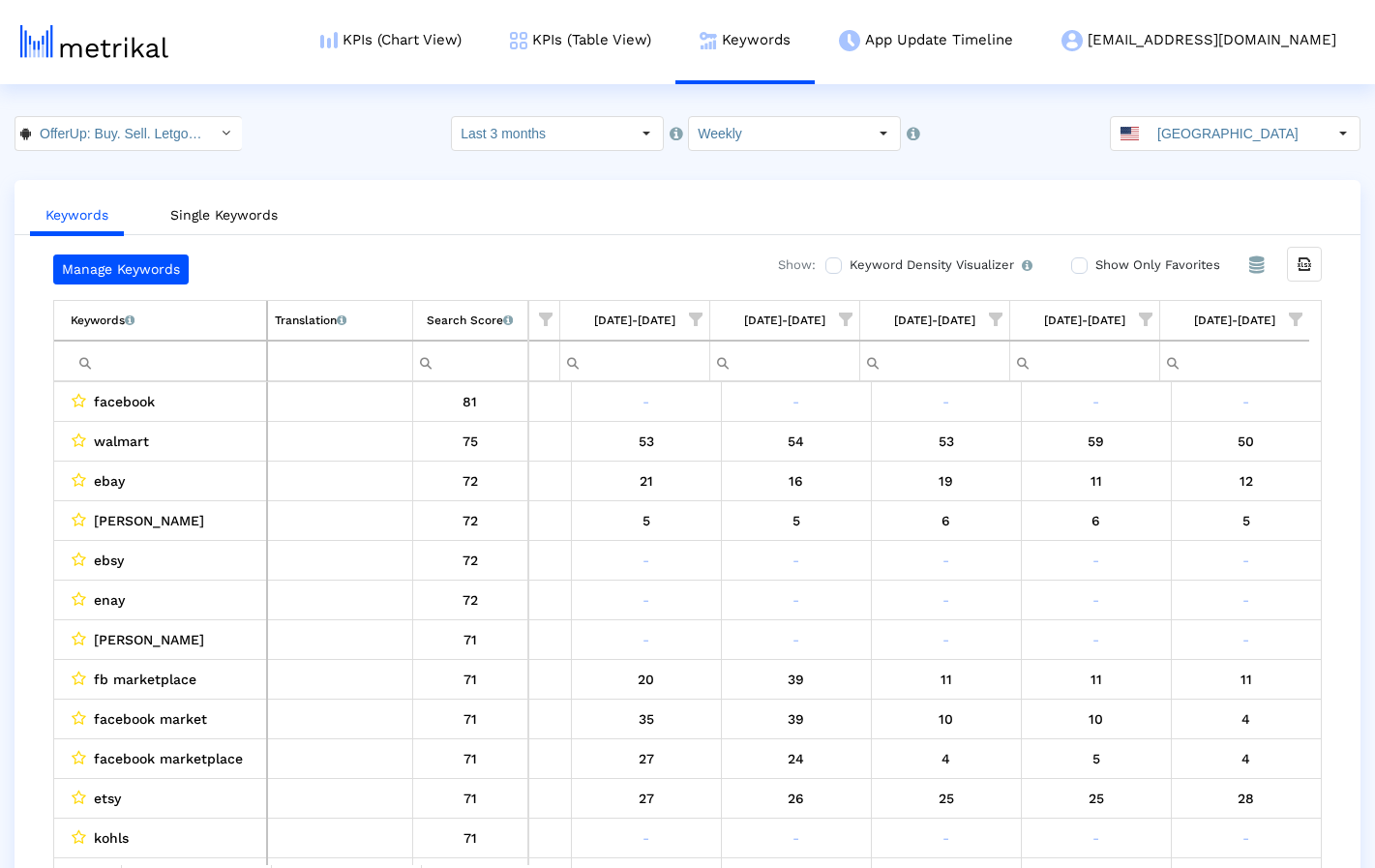
click at [205, 365] on input "Filter cell" at bounding box center [168, 361] width 196 height 32
paste input "ebay"
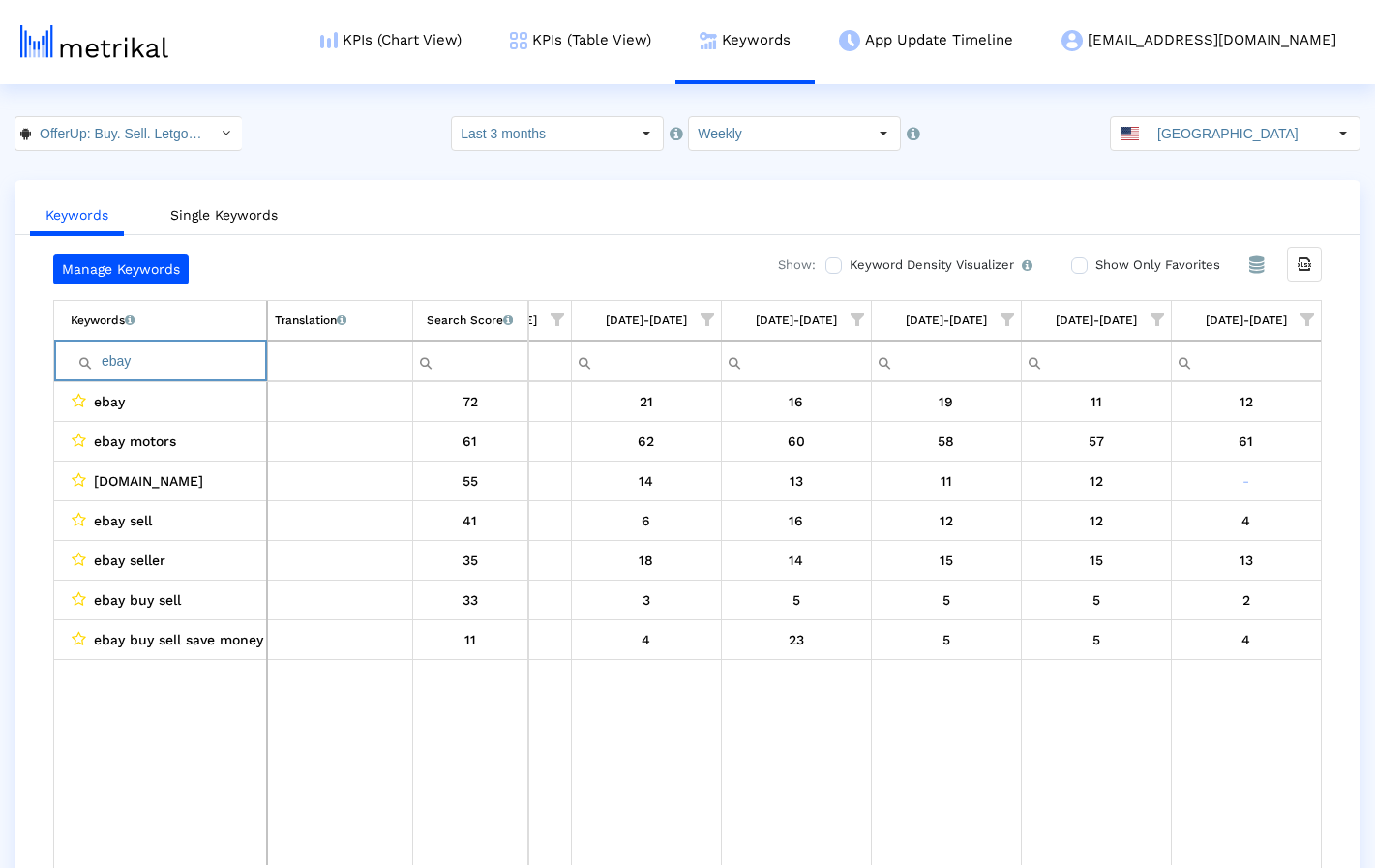
paste input "poshmark"
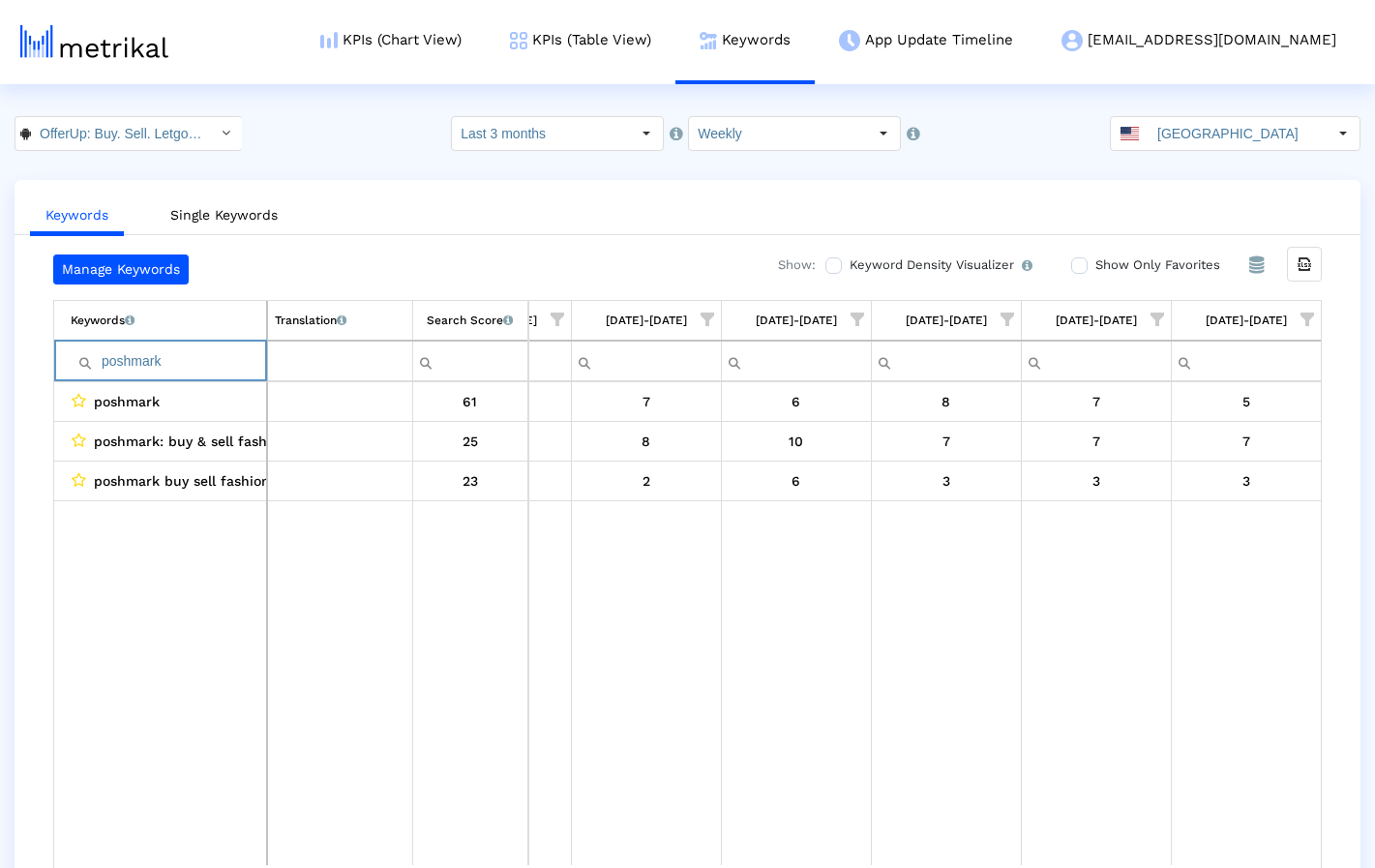
paste input "mercari"
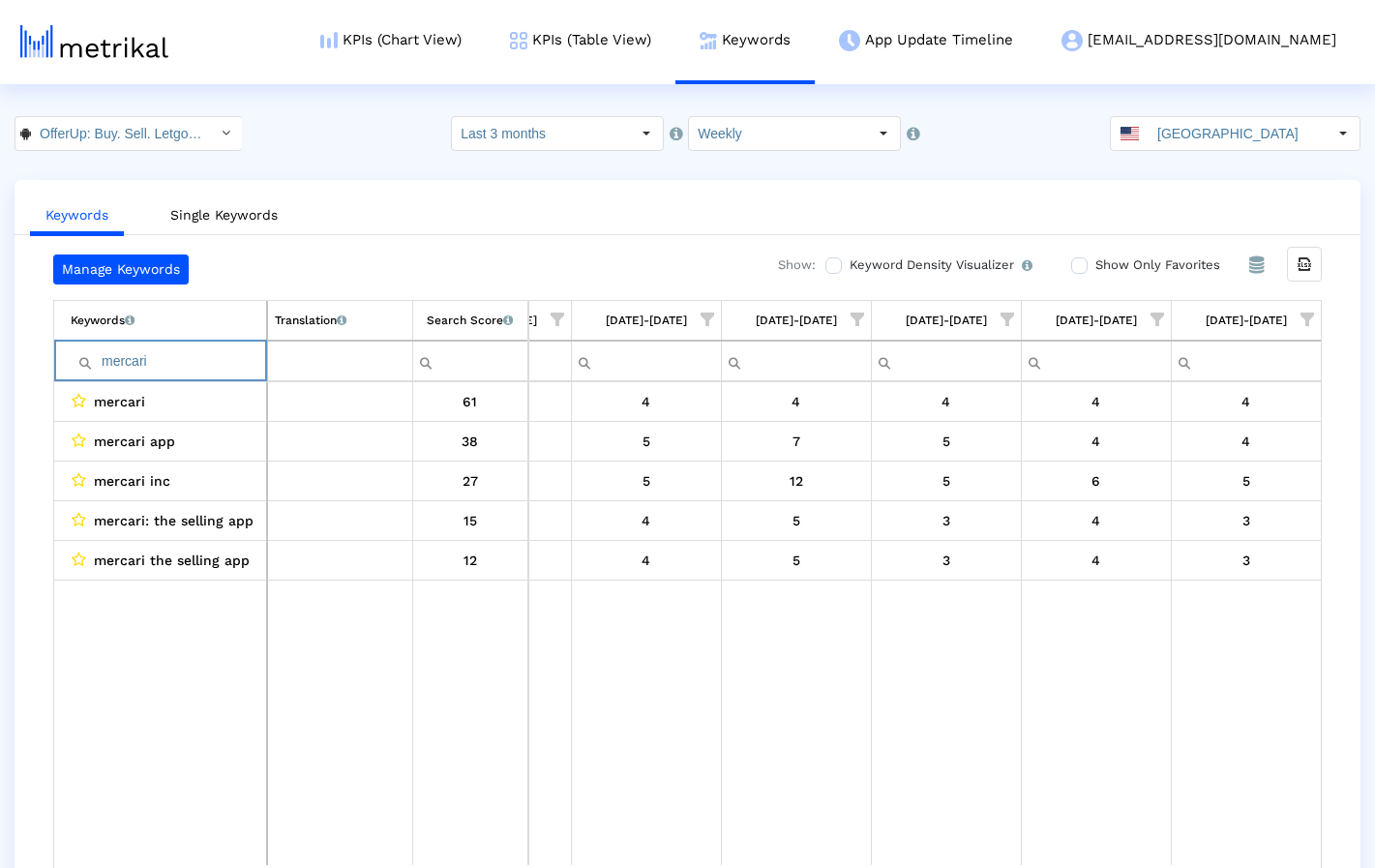
paste input "craigslist"
paste input "marketplace"
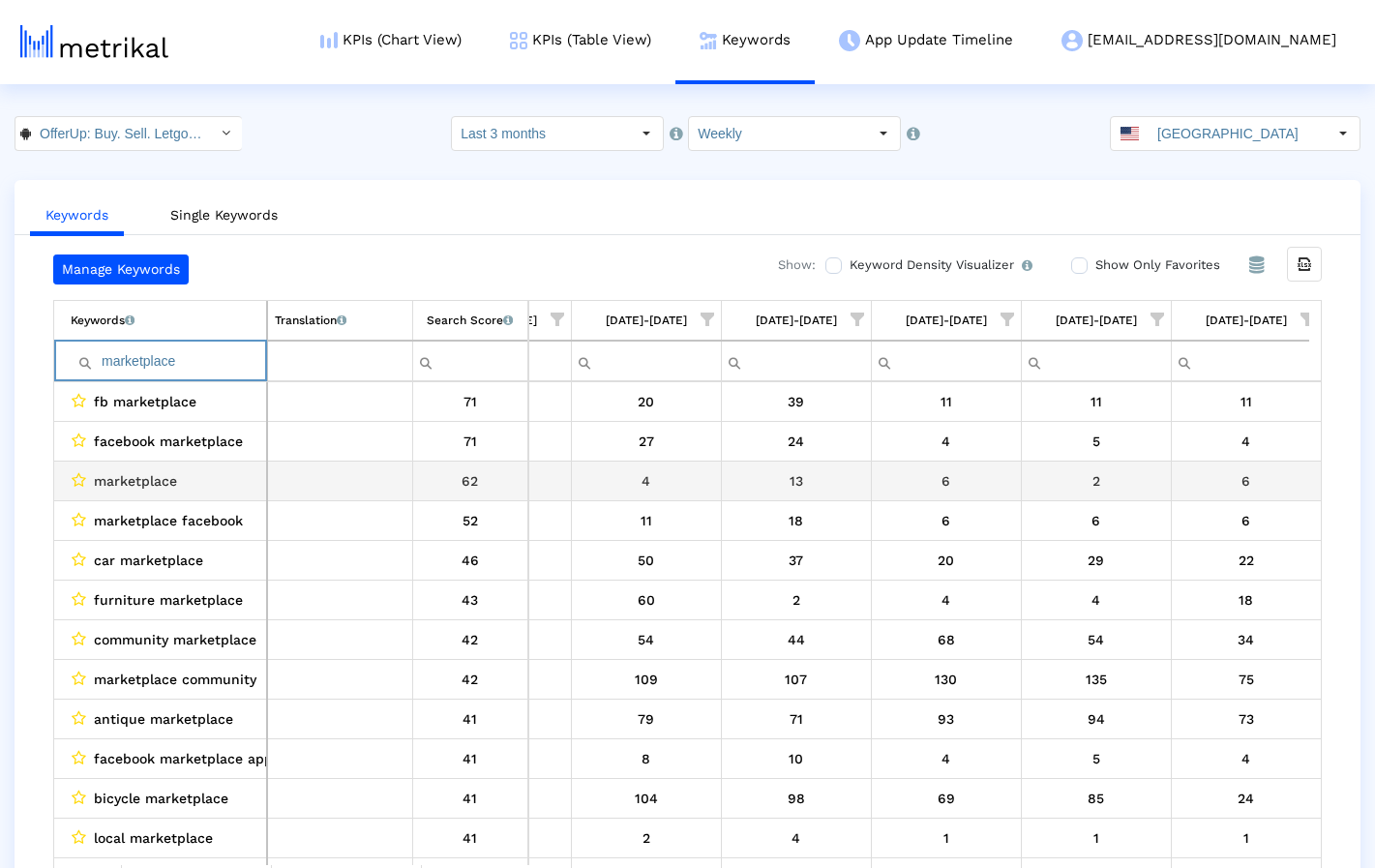
scroll to position [0, 1168]
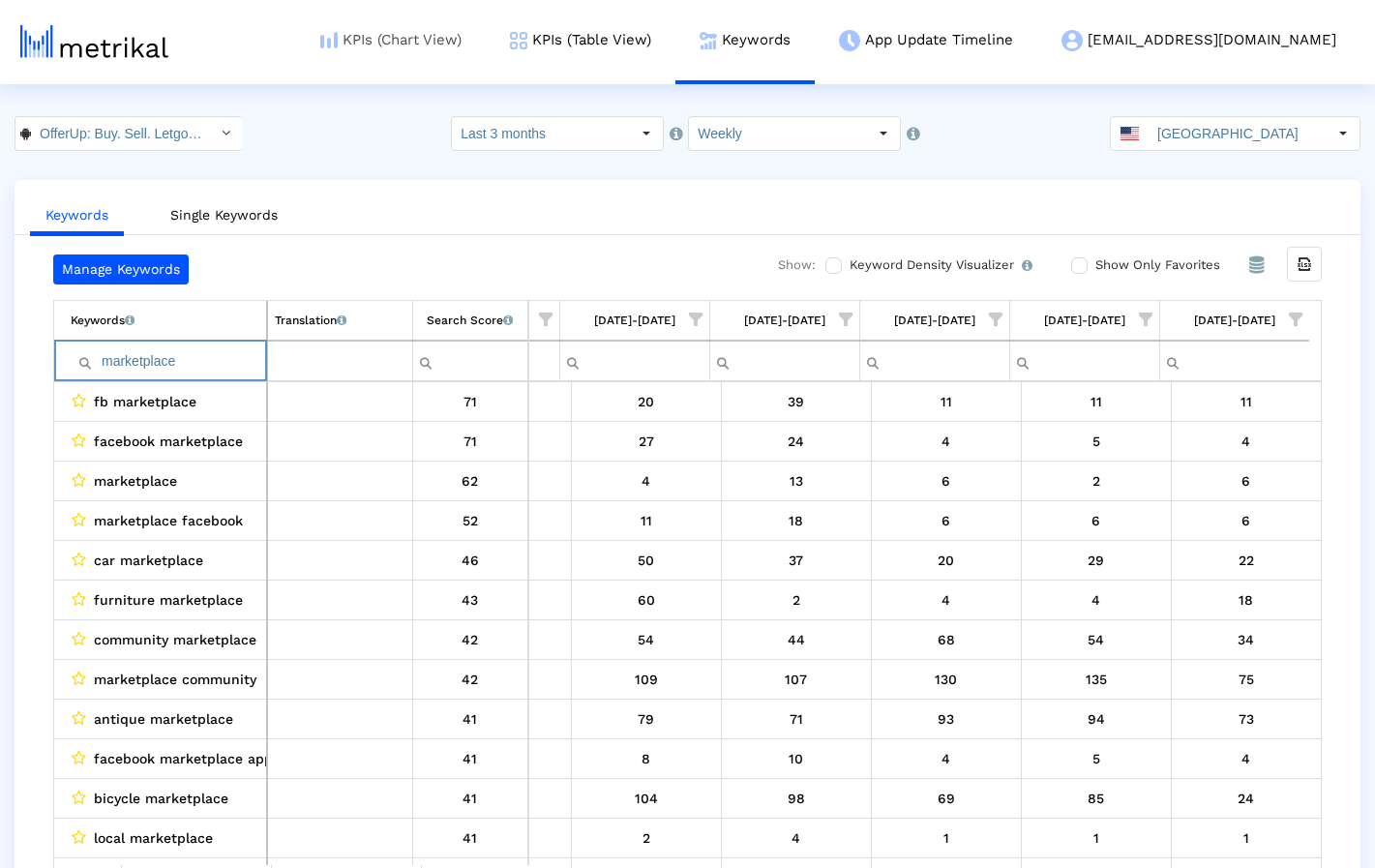
paste input "sell"
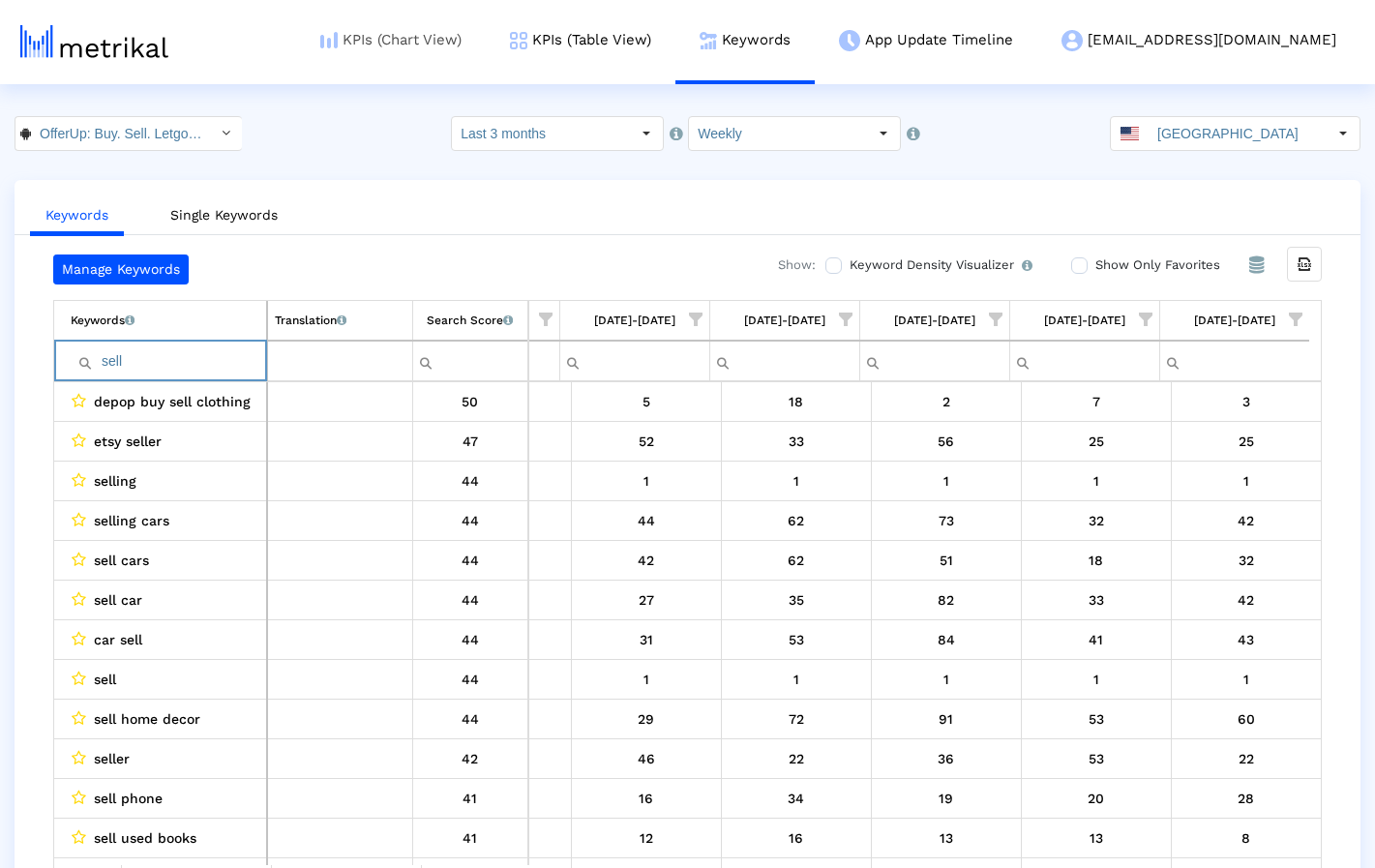
paste input "thredup"
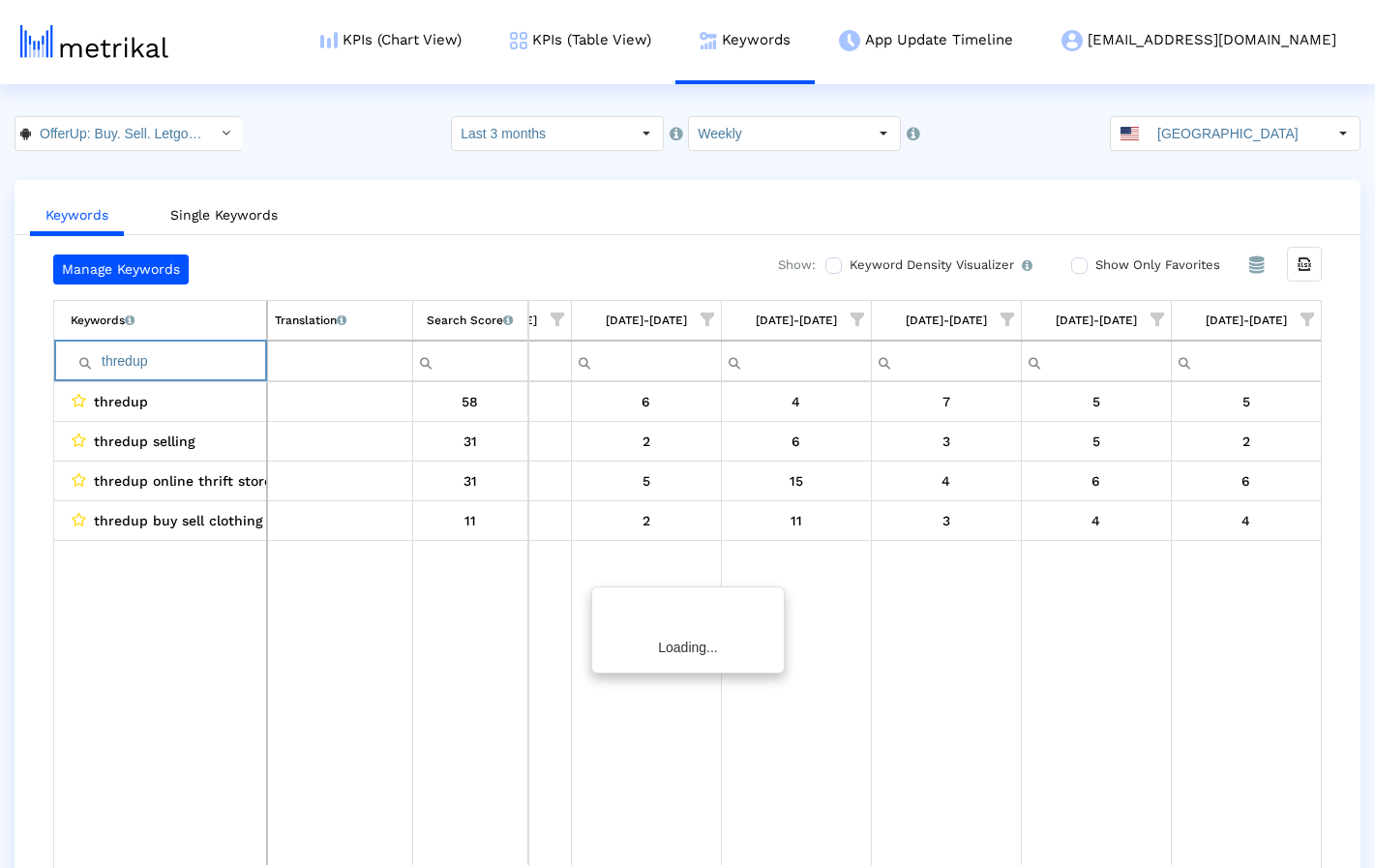
scroll to position [0, 1157]
paste input "buy"
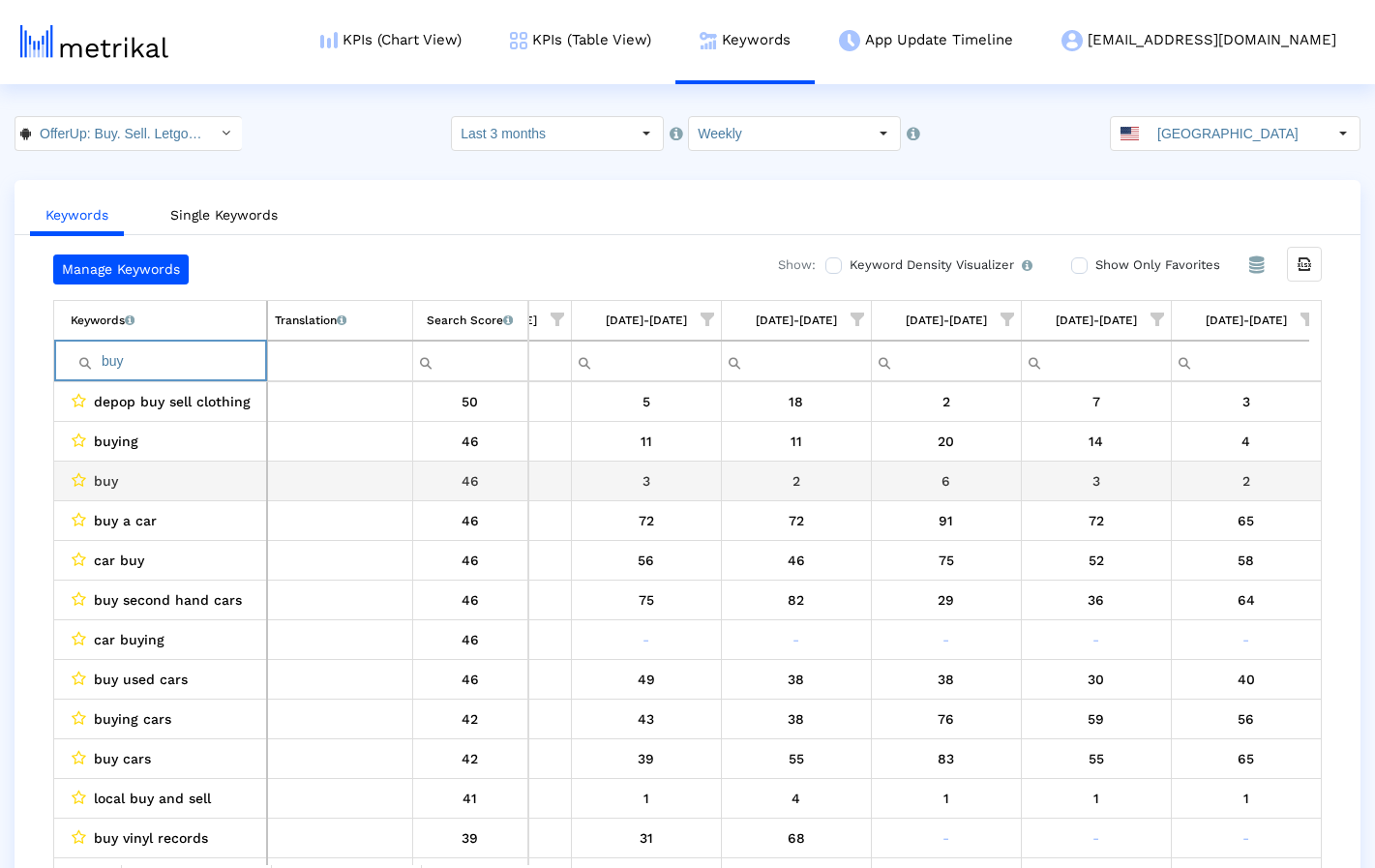
scroll to position [0, 1168]
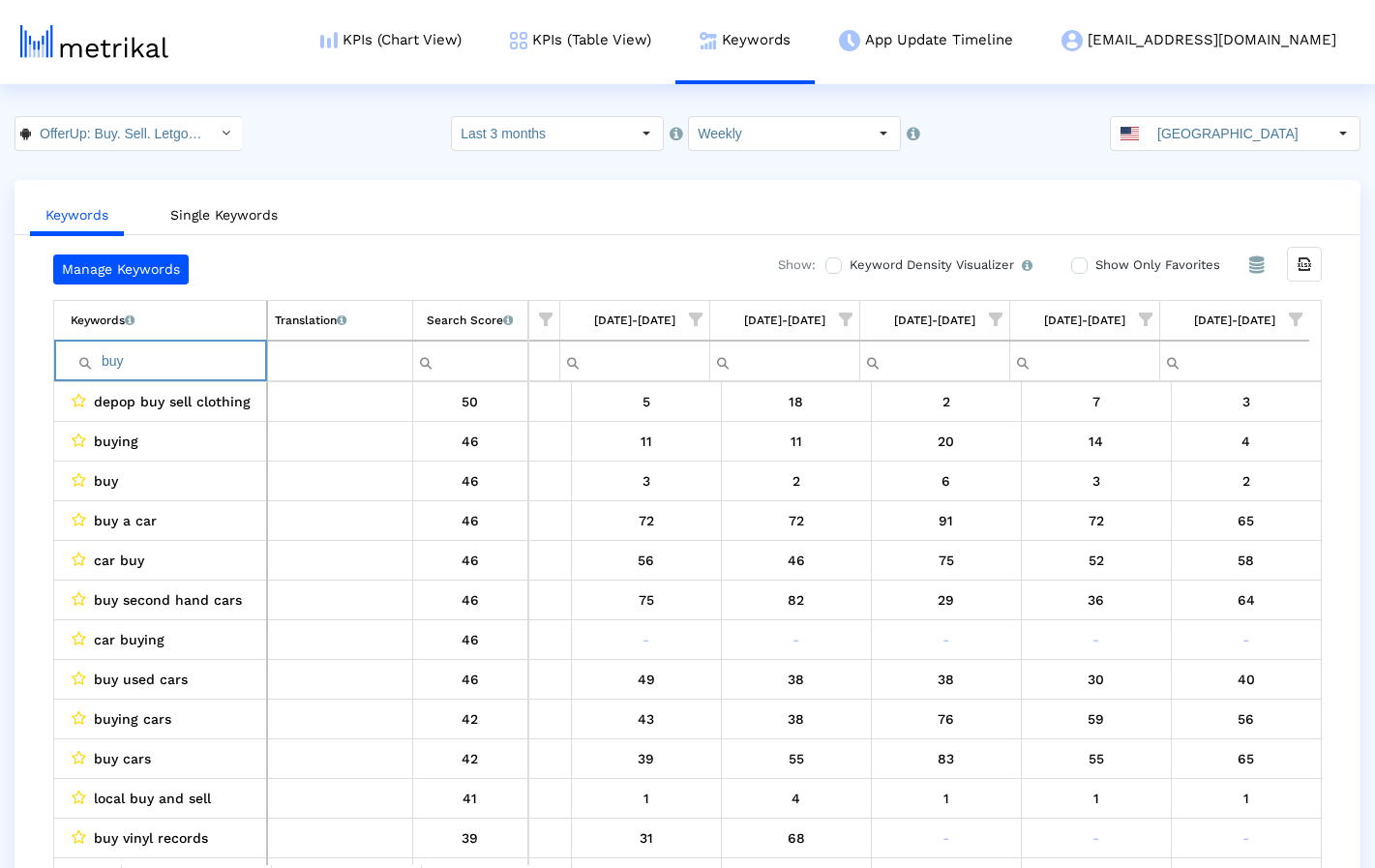
type input "buy"
